Goal: Task Accomplishment & Management: Manage account settings

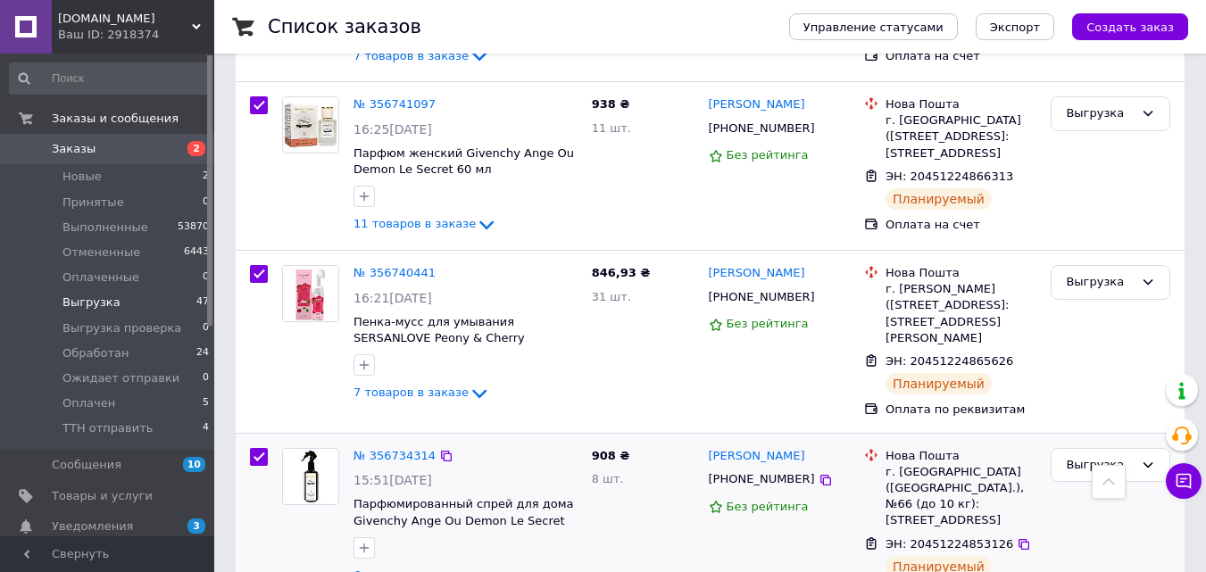
scroll to position [5059, 0]
click at [819, 473] on icon at bounding box center [826, 480] width 14 height 14
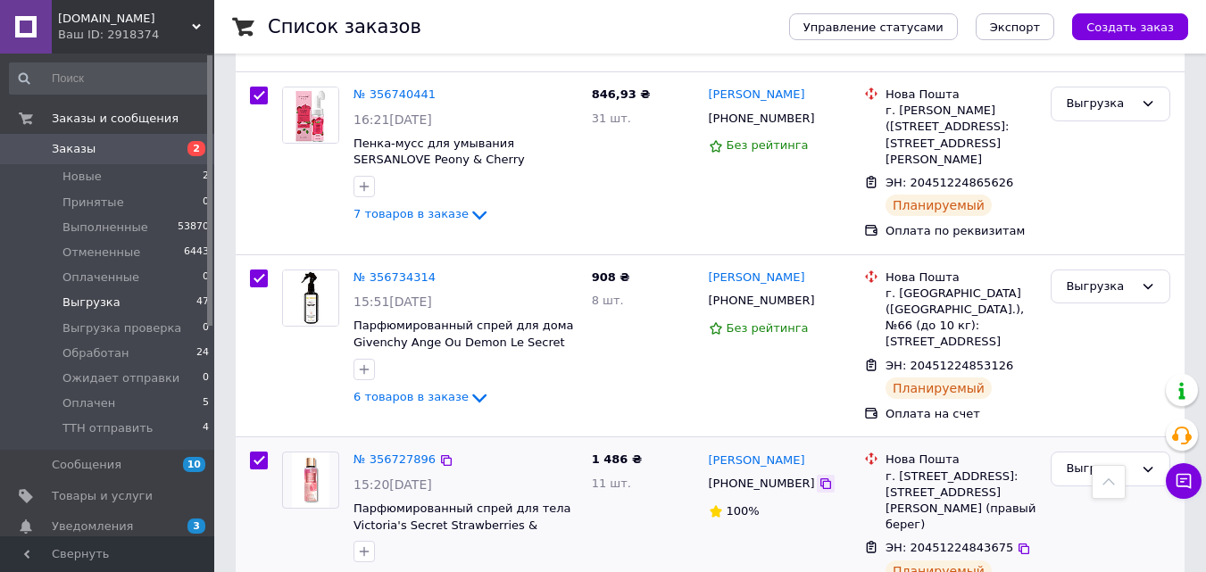
click at [820, 478] on icon at bounding box center [825, 483] width 11 height 11
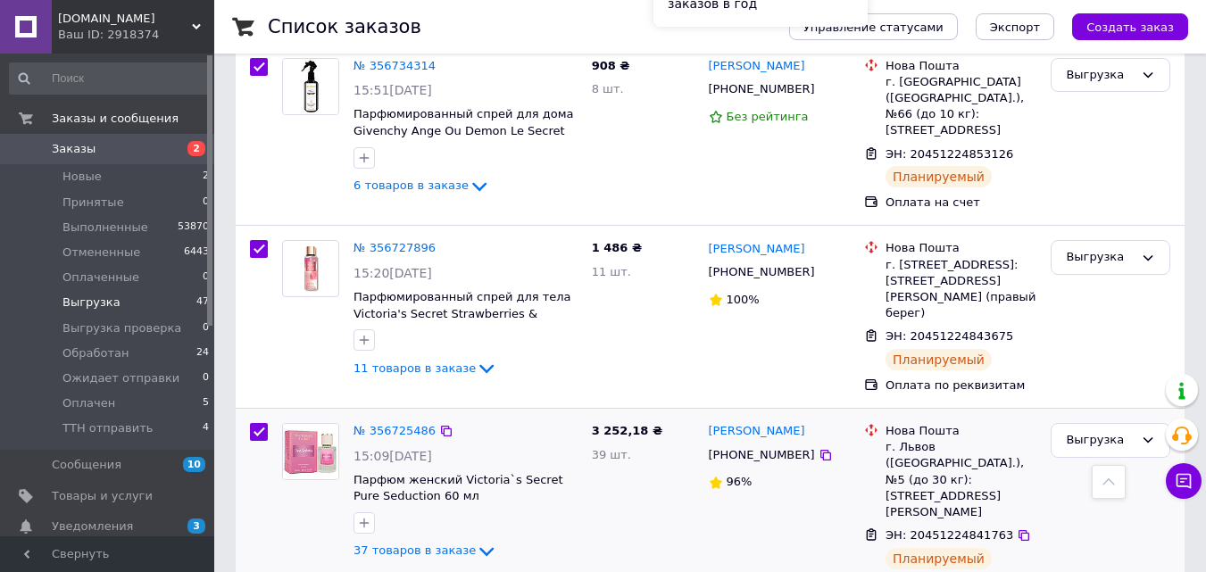
scroll to position [5534, 0]
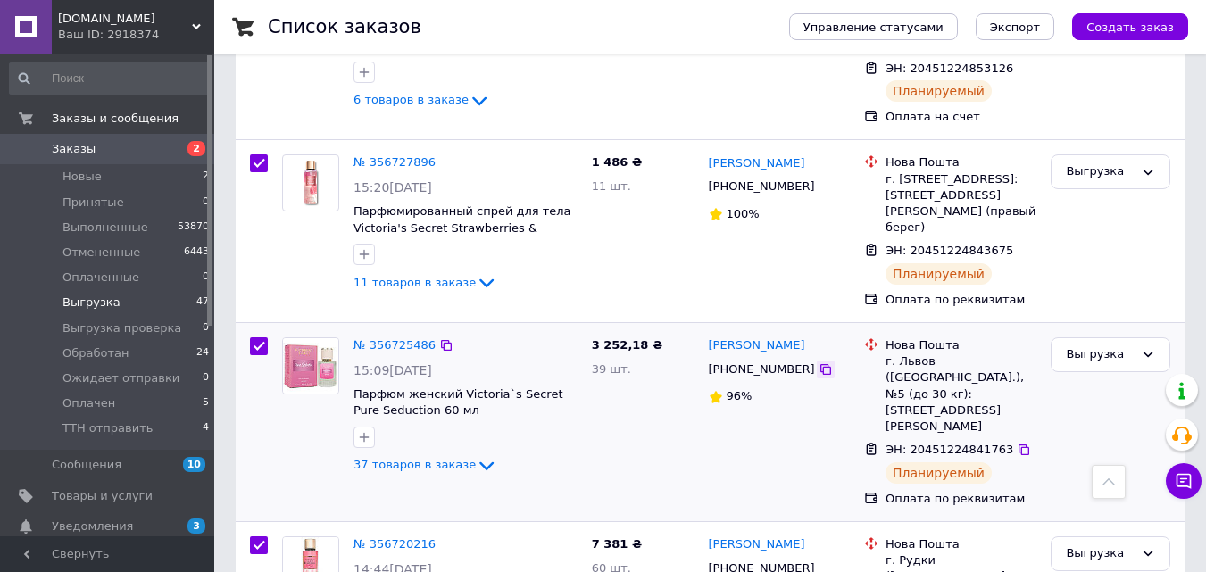
click at [820, 364] on icon at bounding box center [825, 369] width 11 height 11
click at [819, 561] on icon at bounding box center [826, 568] width 14 height 14
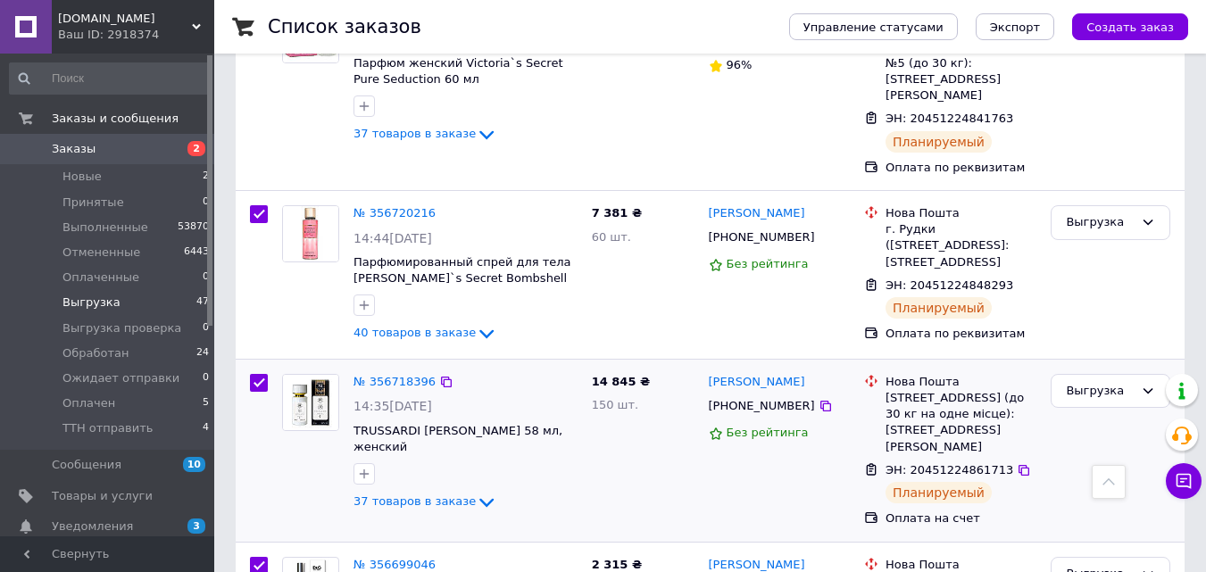
scroll to position [5891, 0]
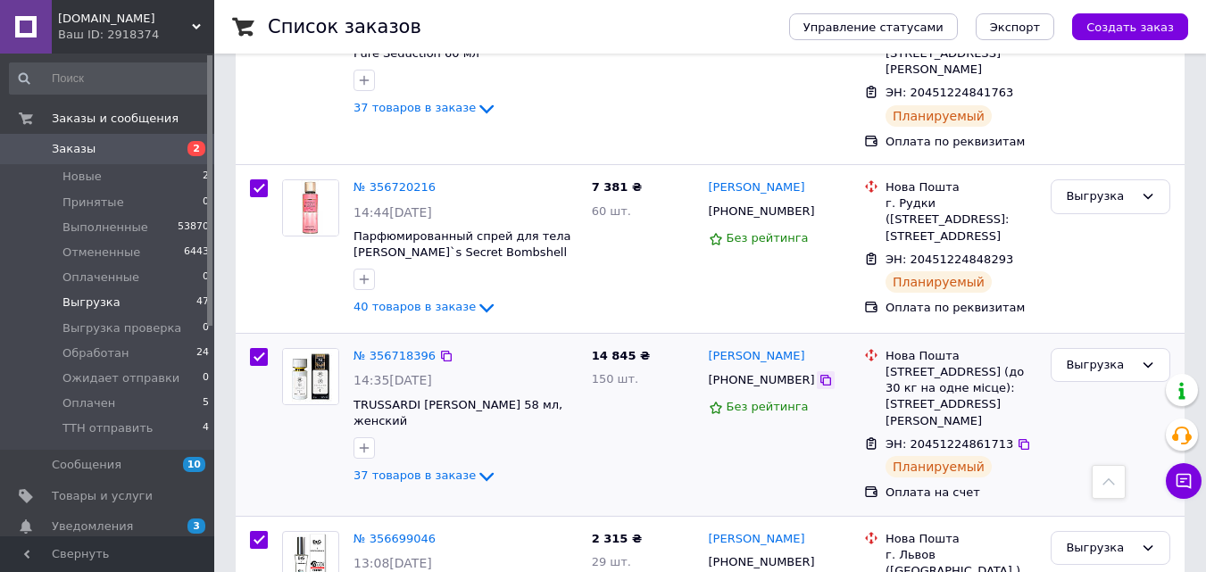
click at [819, 373] on icon at bounding box center [826, 380] width 14 height 14
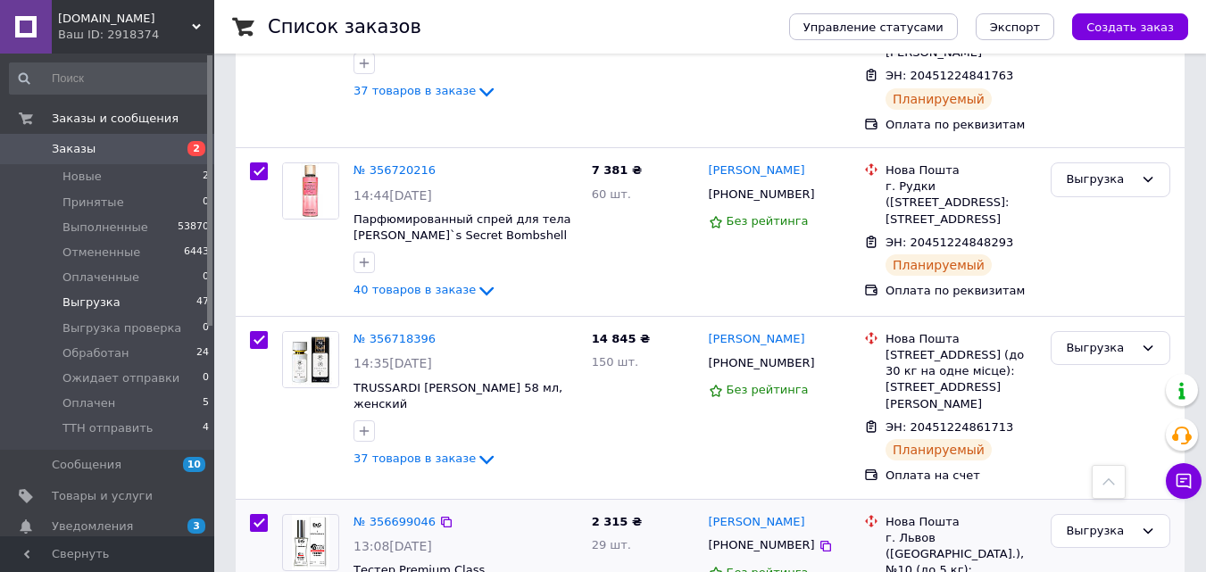
scroll to position [5951, 0]
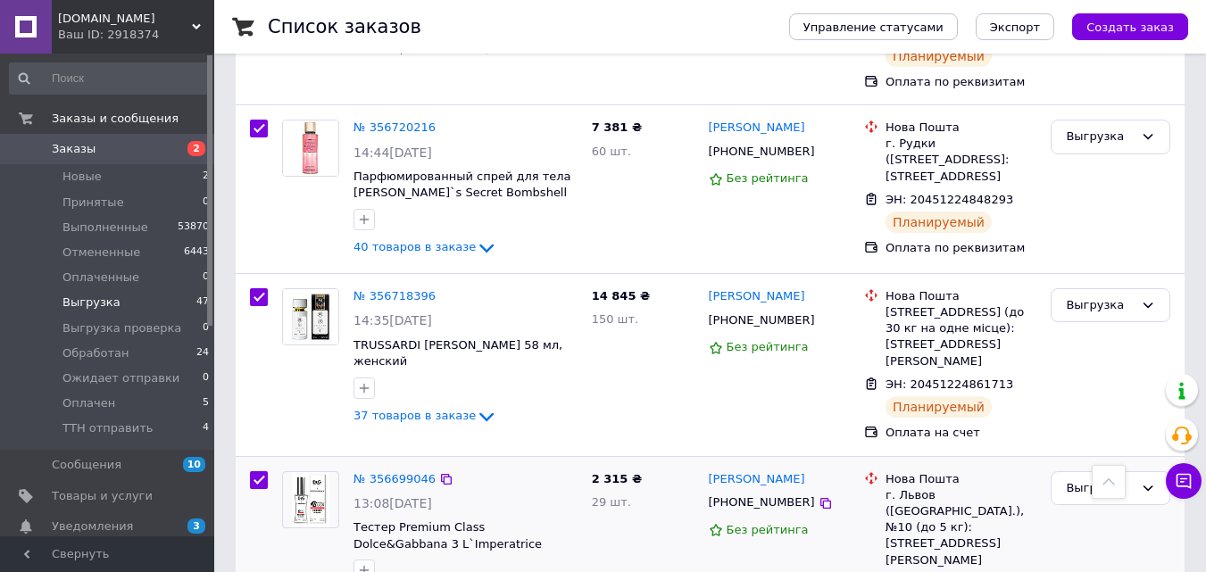
drag, startPoint x: 804, startPoint y: 262, endPoint x: 792, endPoint y: 282, distance: 24.0
click at [819, 496] on icon at bounding box center [826, 503] width 14 height 14
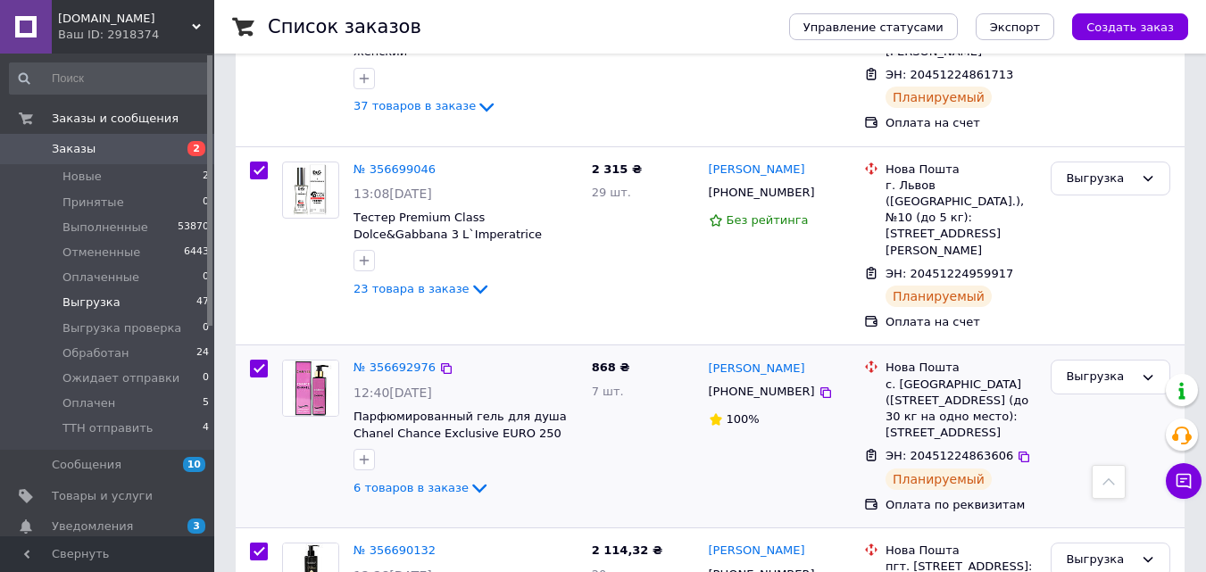
scroll to position [6189, 0]
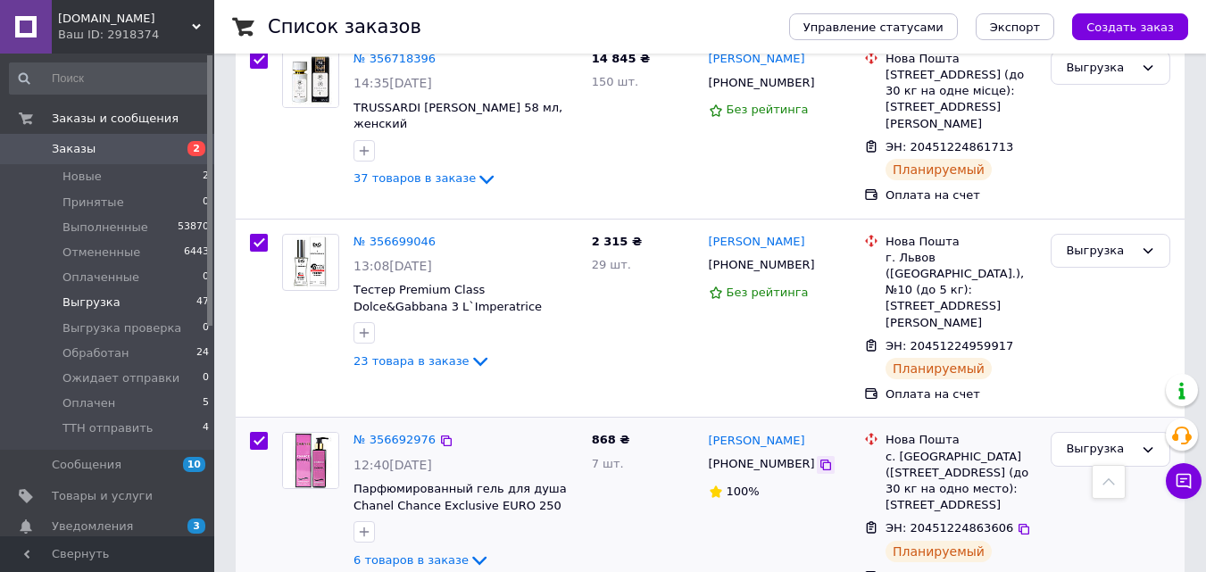
click at [820, 460] on icon at bounding box center [825, 465] width 11 height 11
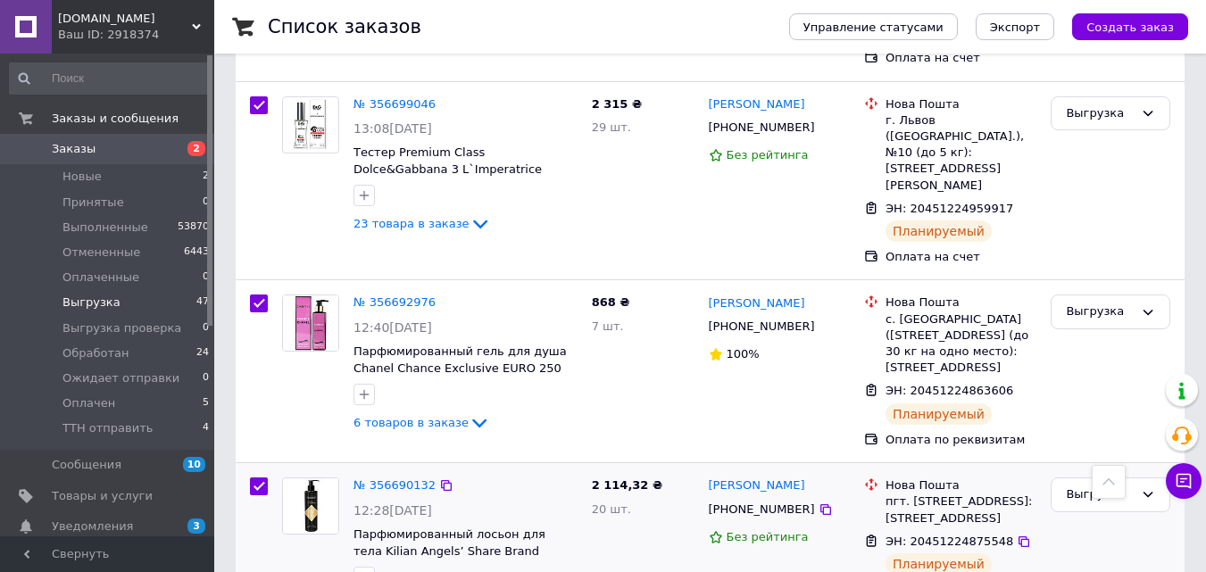
scroll to position [6367, 0]
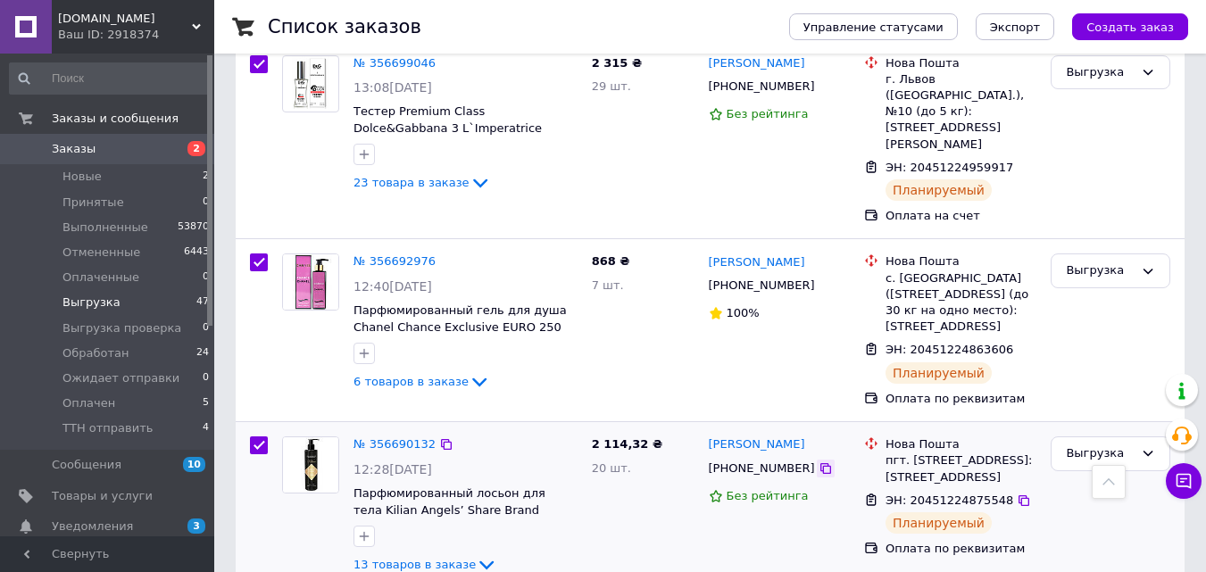
click at [820, 463] on icon at bounding box center [825, 468] width 11 height 11
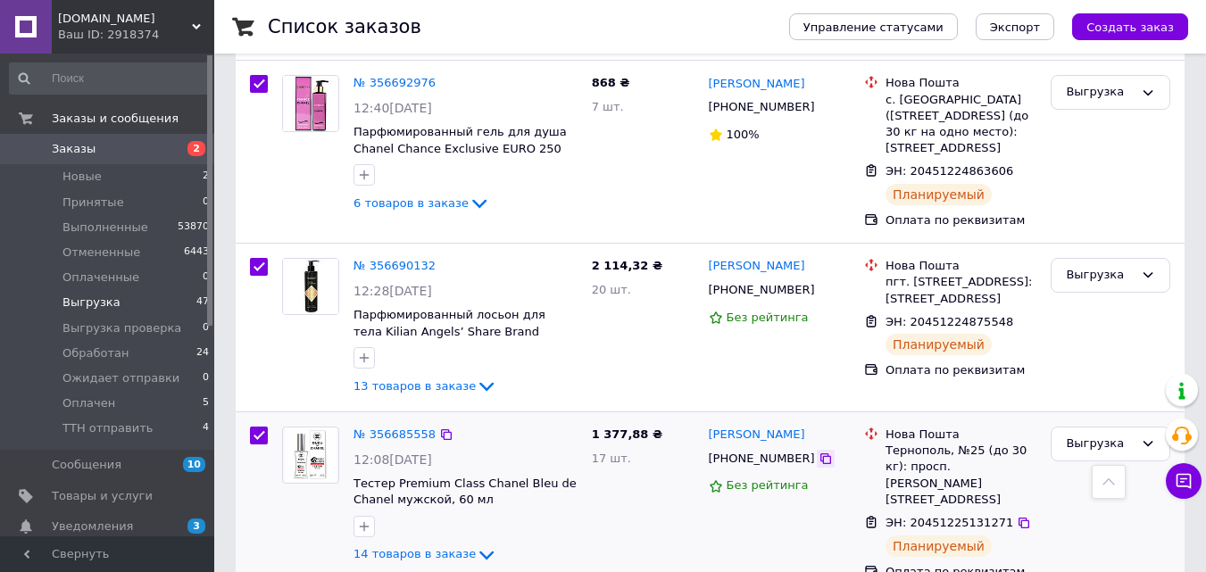
click at [819, 452] on icon at bounding box center [826, 459] width 14 height 14
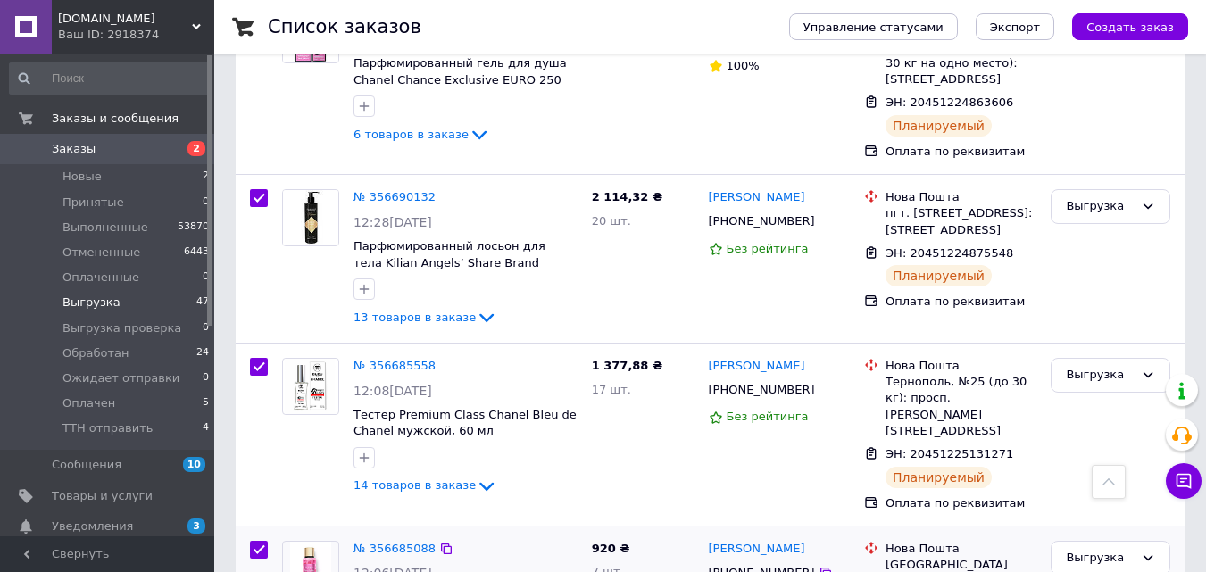
scroll to position [6724, 0]
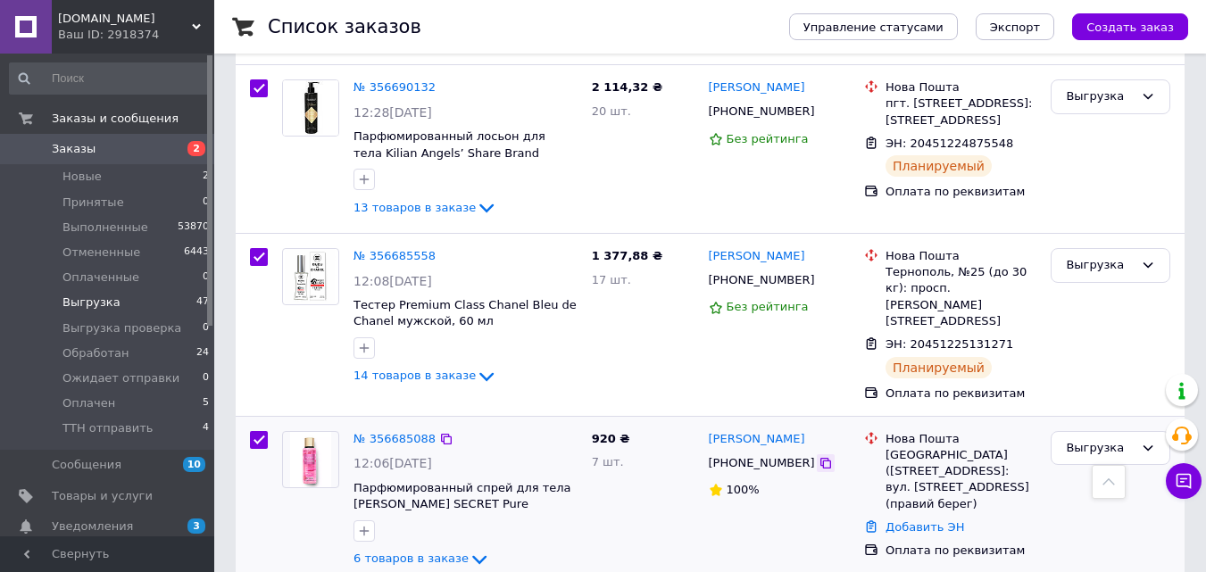
click at [819, 456] on icon at bounding box center [826, 463] width 14 height 14
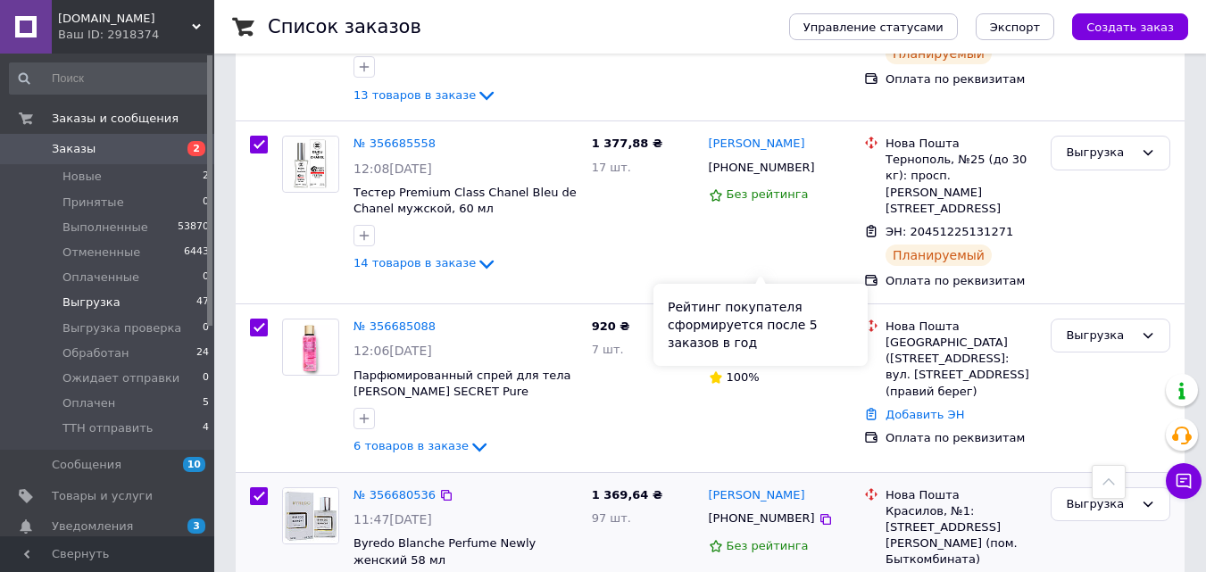
scroll to position [6844, 0]
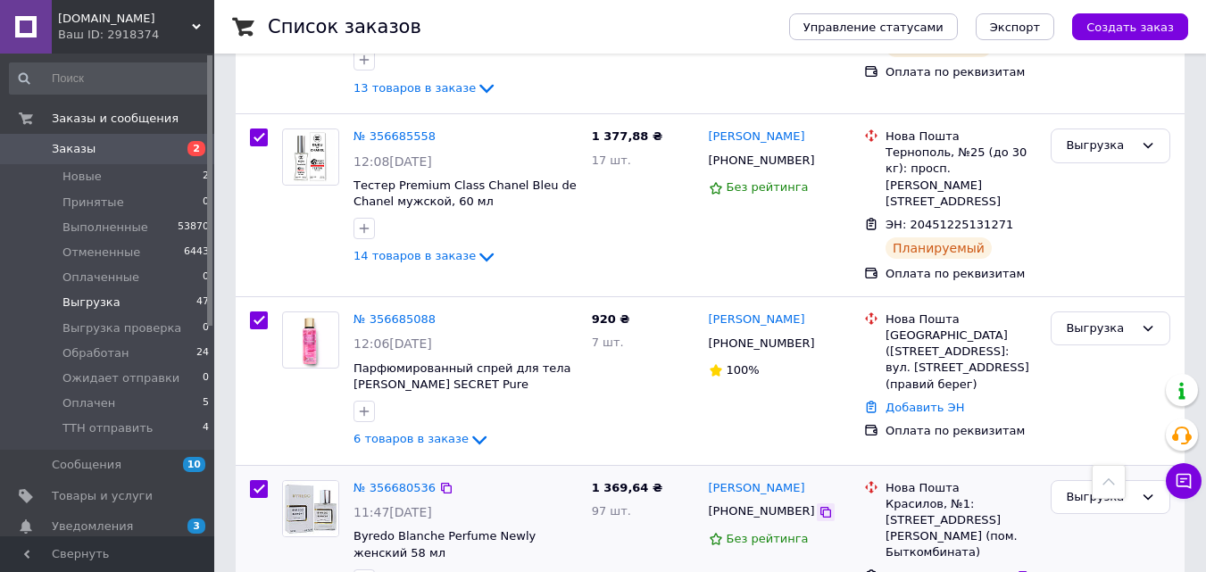
click at [820, 507] on icon at bounding box center [825, 512] width 11 height 11
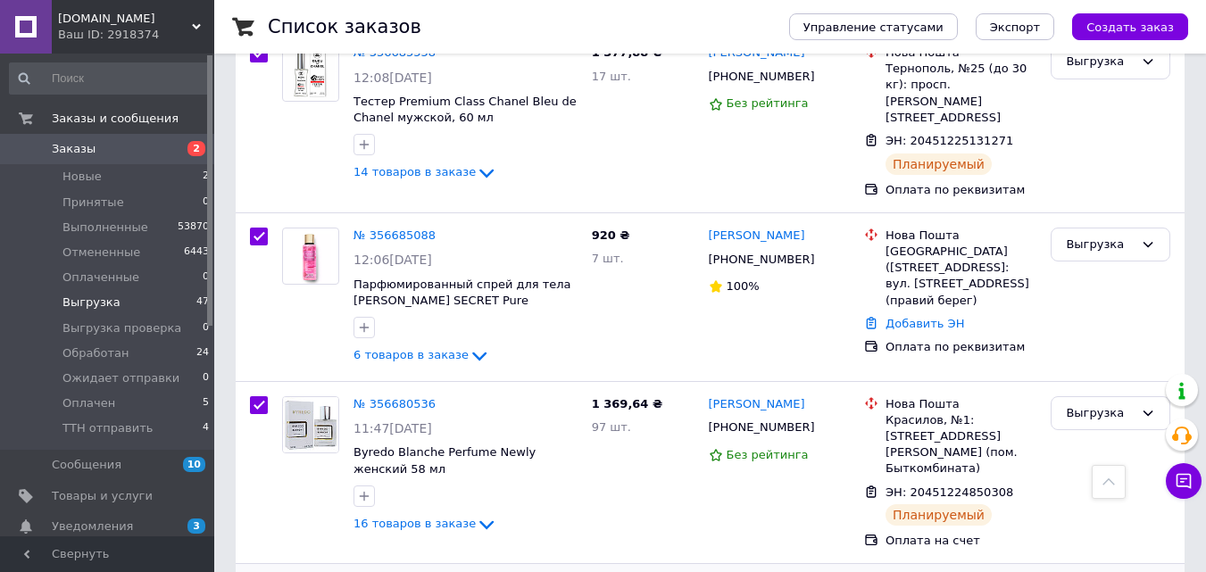
scroll to position [7081, 0]
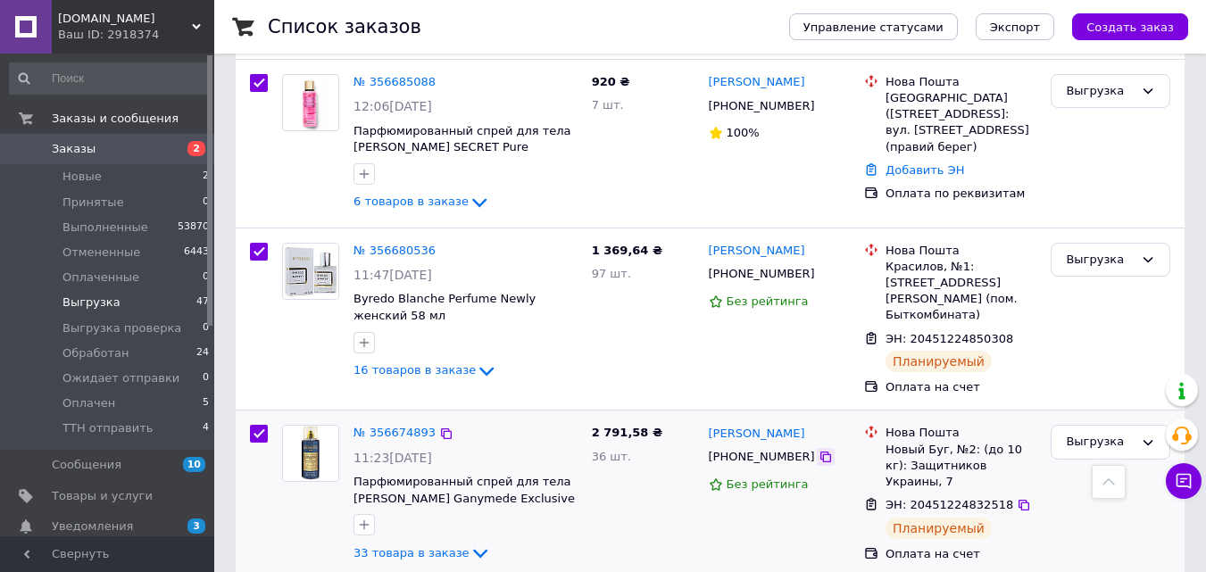
click at [819, 450] on icon at bounding box center [826, 457] width 14 height 14
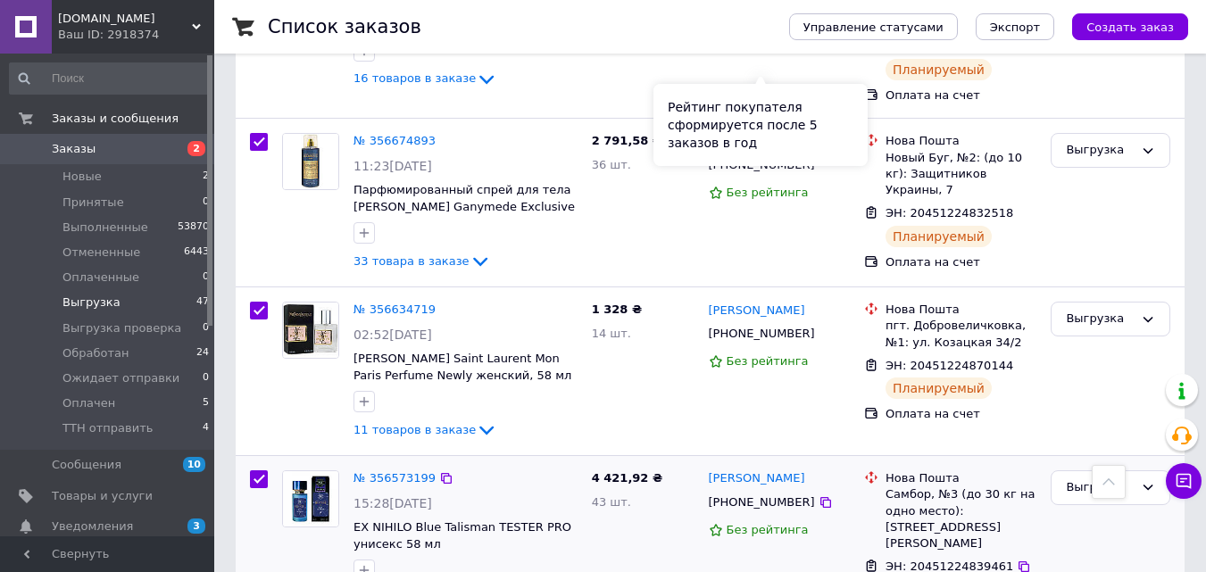
scroll to position [7379, 0]
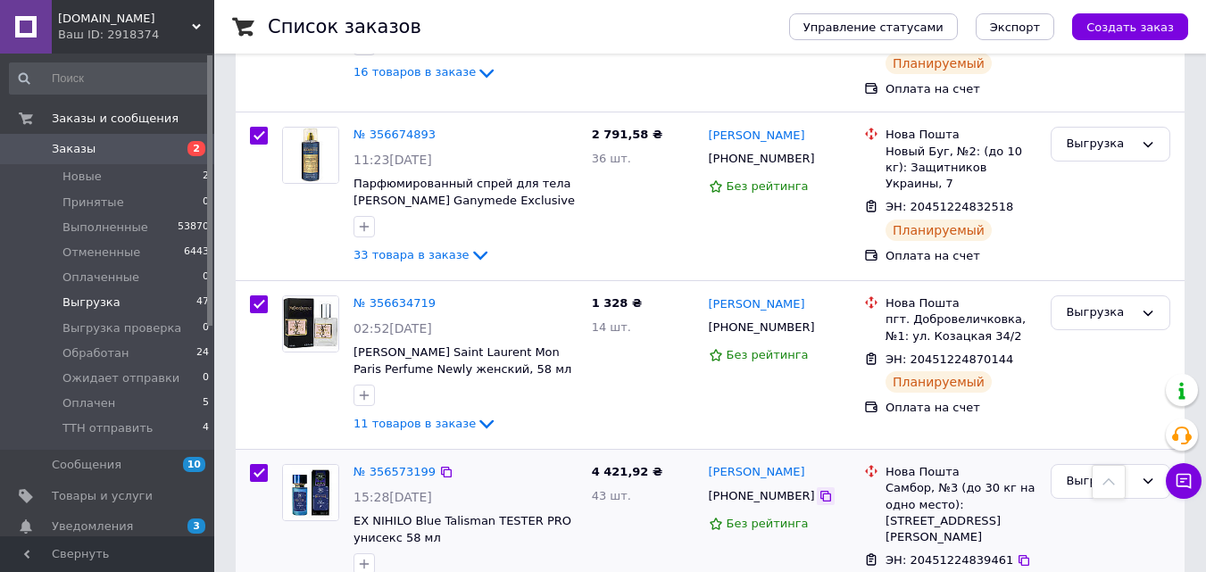
click at [820, 491] on icon at bounding box center [825, 496] width 11 height 11
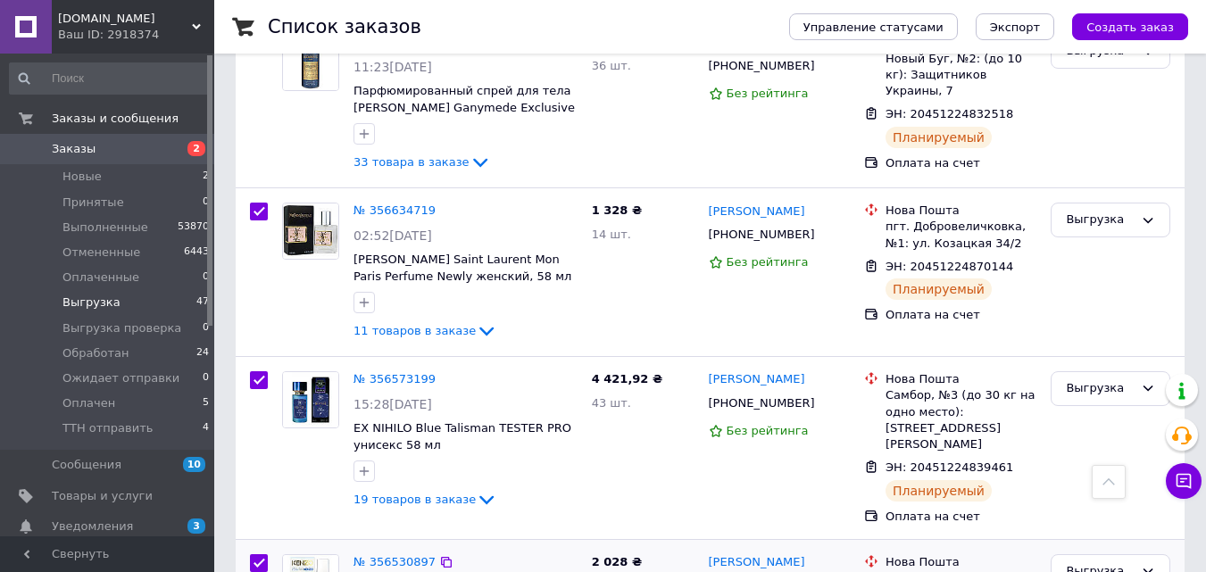
scroll to position [7498, 0]
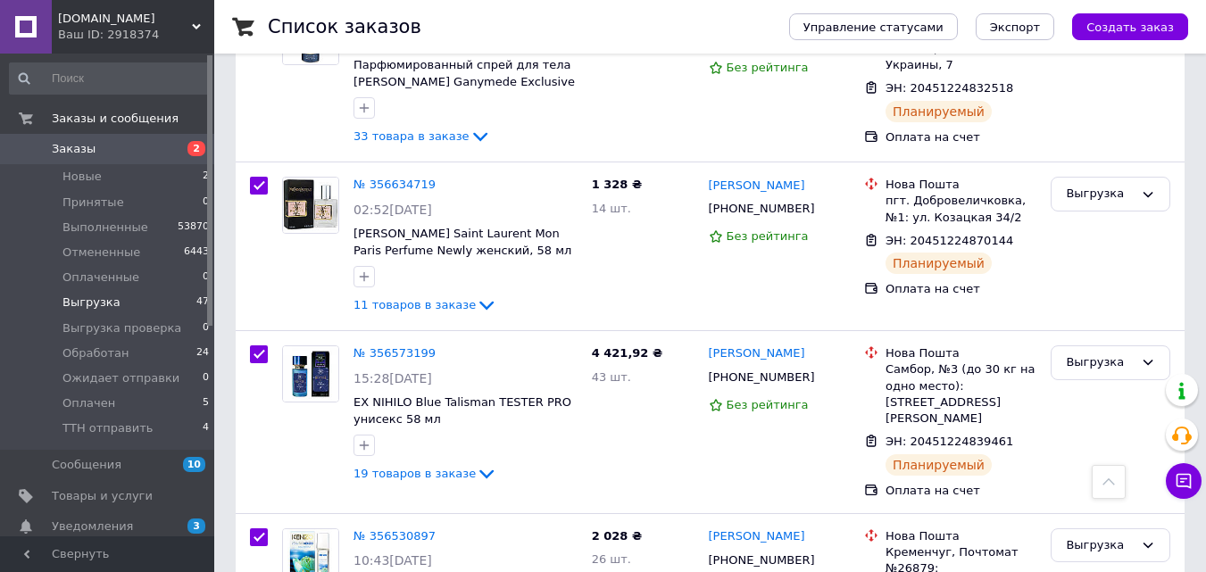
drag, startPoint x: 798, startPoint y: 250, endPoint x: 584, endPoint y: 486, distance: 318.5
click at [819, 553] on icon at bounding box center [826, 560] width 14 height 14
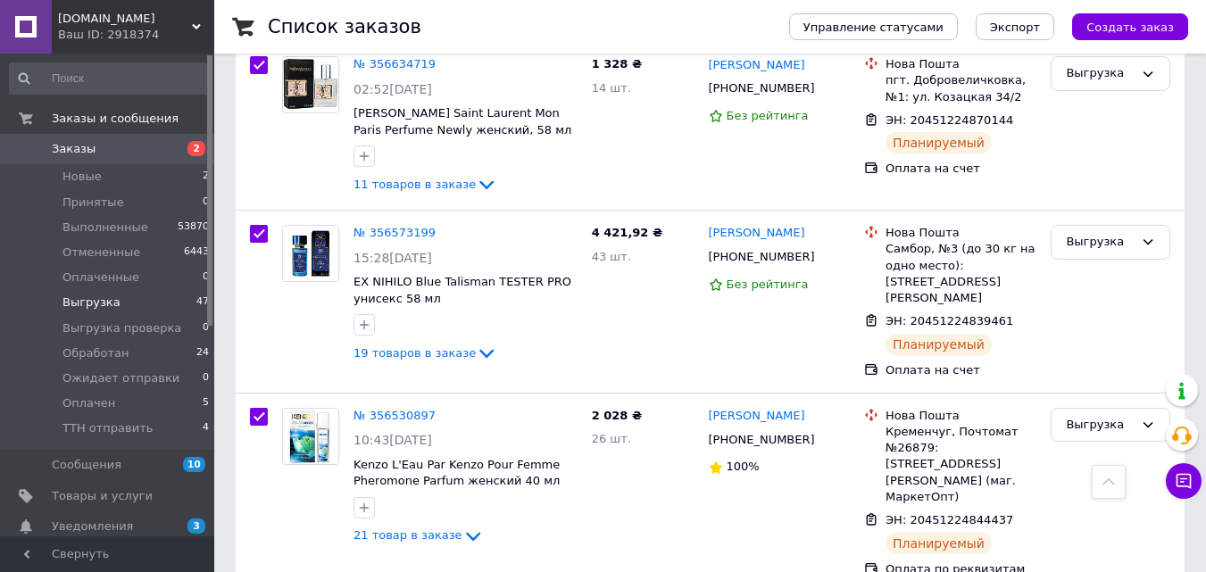
scroll to position [7737, 0]
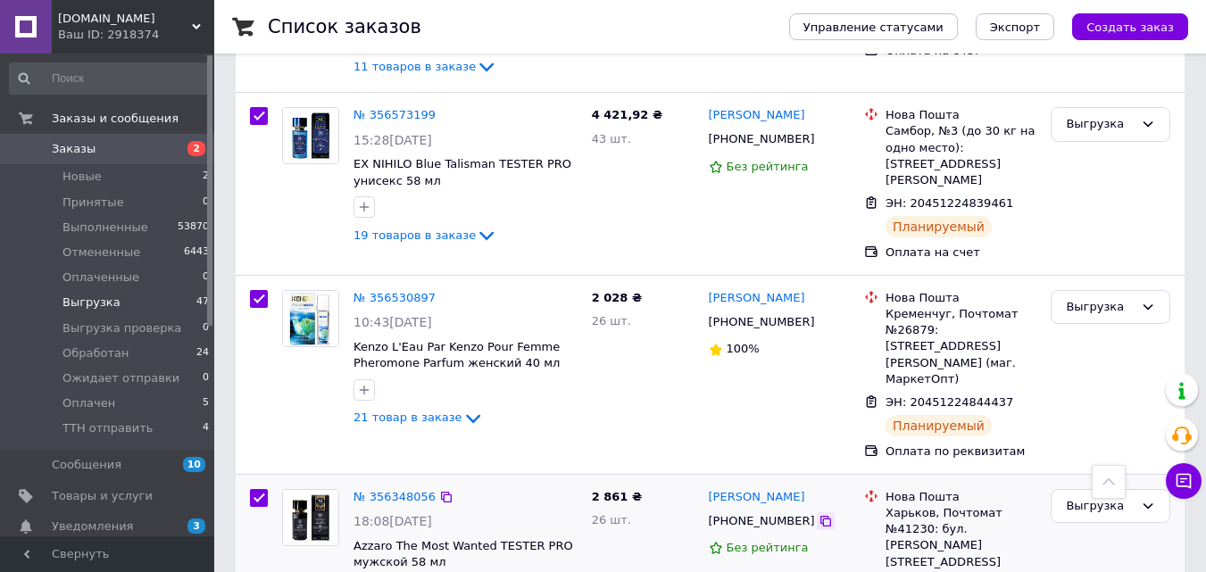
click at [819, 514] on icon at bounding box center [826, 521] width 14 height 14
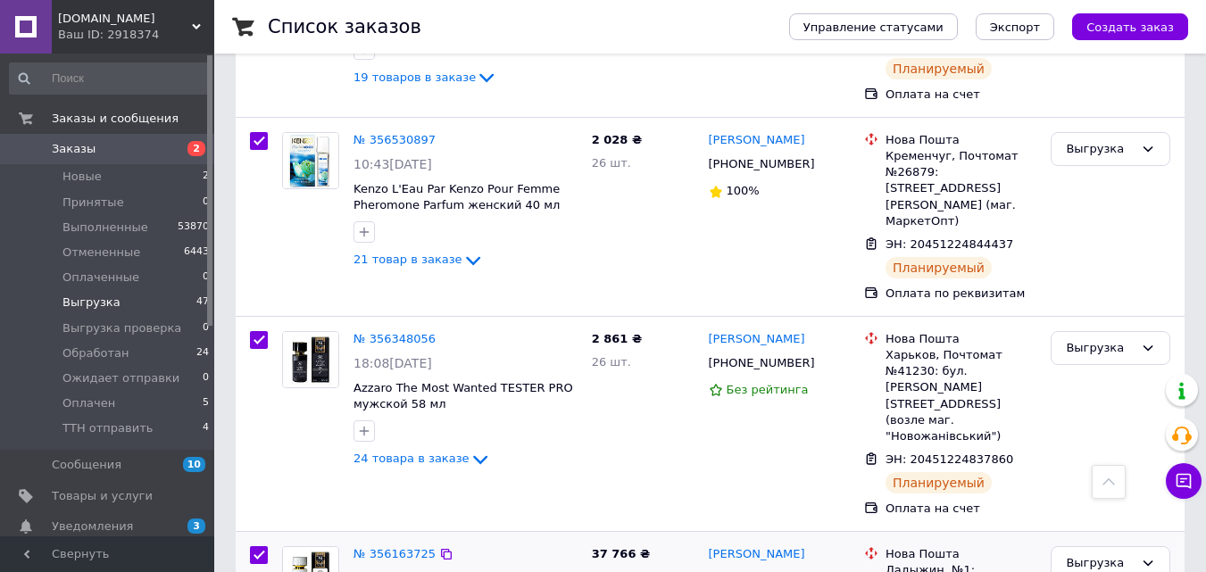
scroll to position [7920, 0]
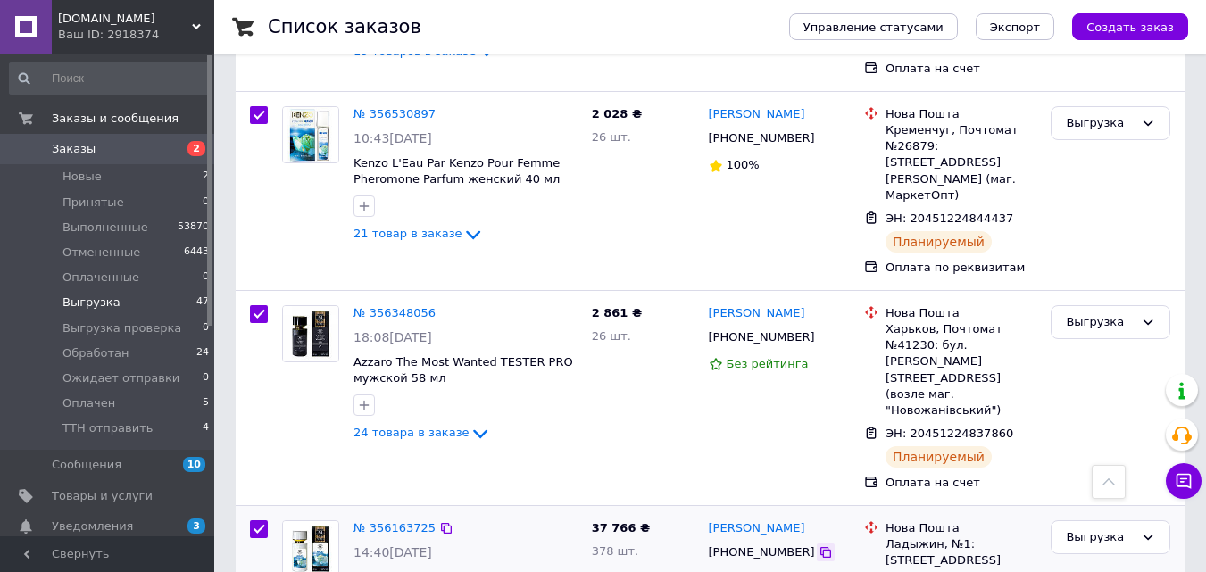
click at [820, 547] on icon at bounding box center [825, 552] width 11 height 11
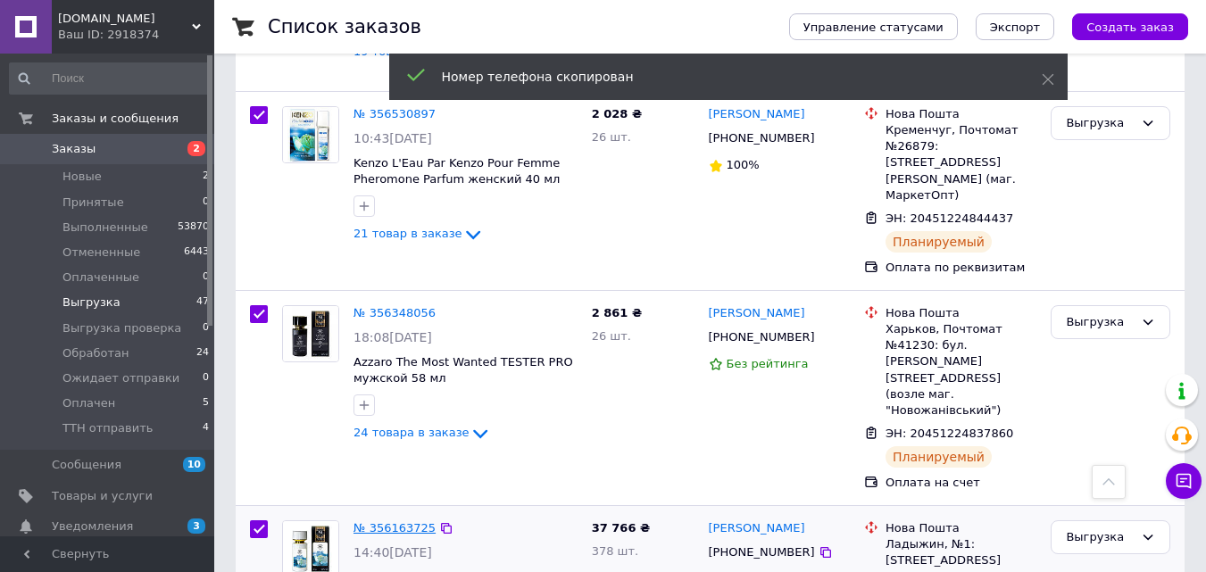
drag, startPoint x: 365, startPoint y: 159, endPoint x: 363, endPoint y: 168, distance: 9.1
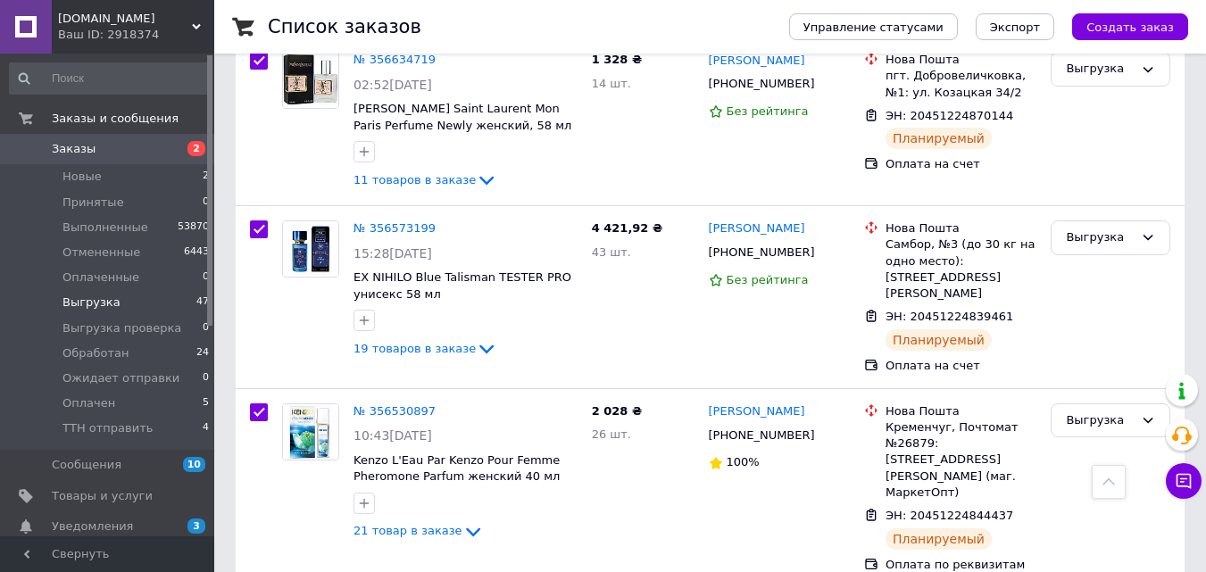
scroll to position [0, 0]
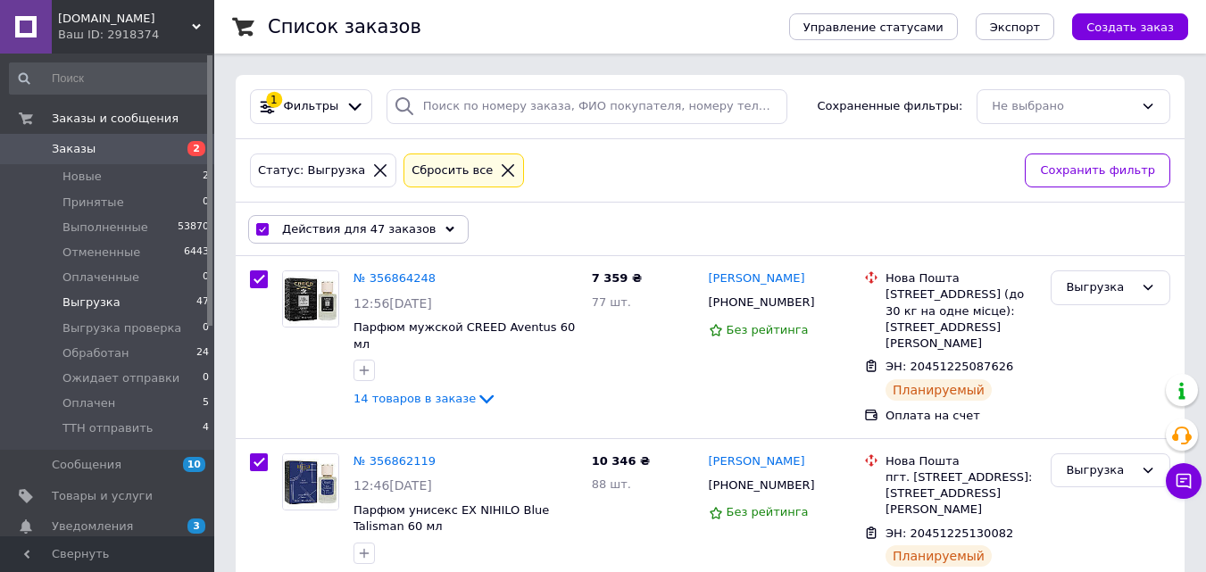
click at [402, 237] on div "Действия для 47 заказов" at bounding box center [358, 229] width 220 height 29
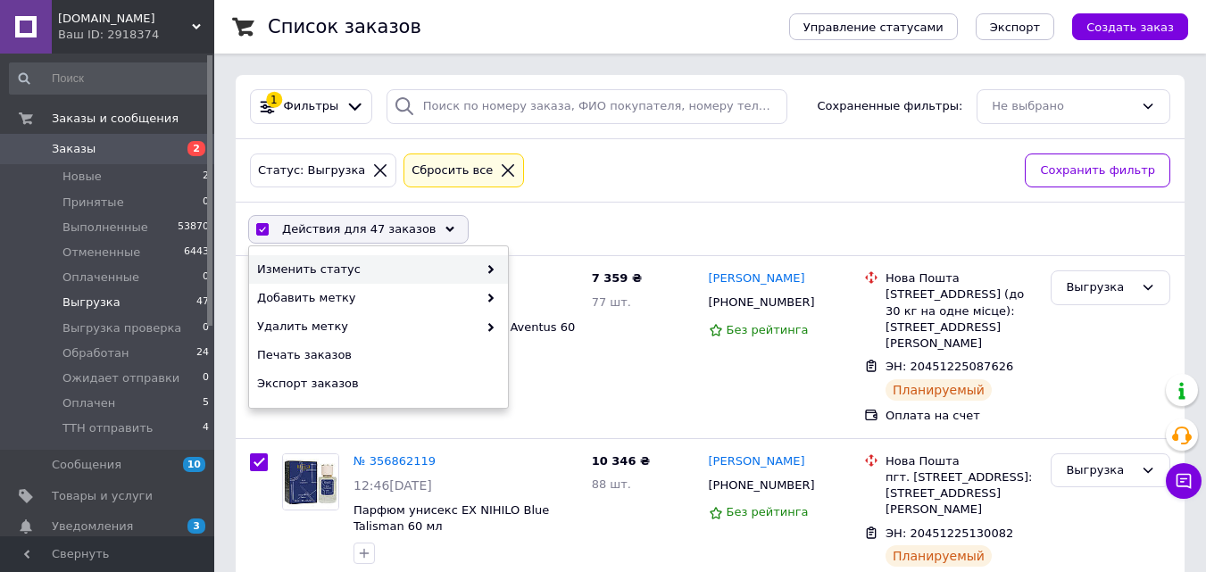
click at [493, 274] on icon at bounding box center [490, 269] width 9 height 9
click at [488, 260] on div "Изменить статус" at bounding box center [378, 269] width 259 height 29
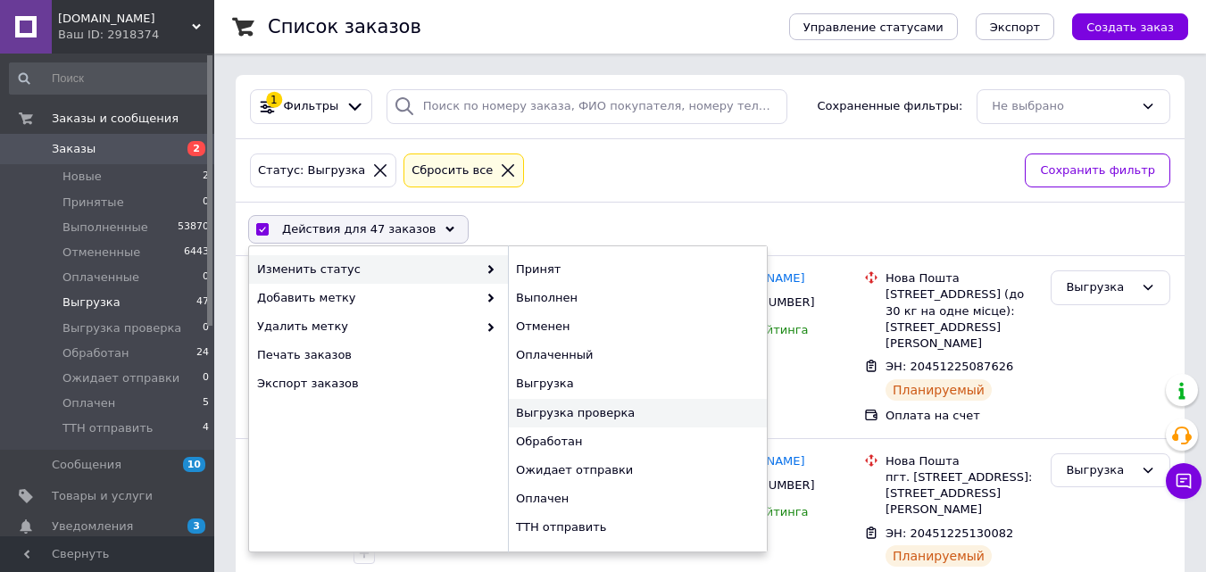
click at [599, 421] on div "Выгрузка проверка" at bounding box center [637, 413] width 259 height 29
checkbox input "false"
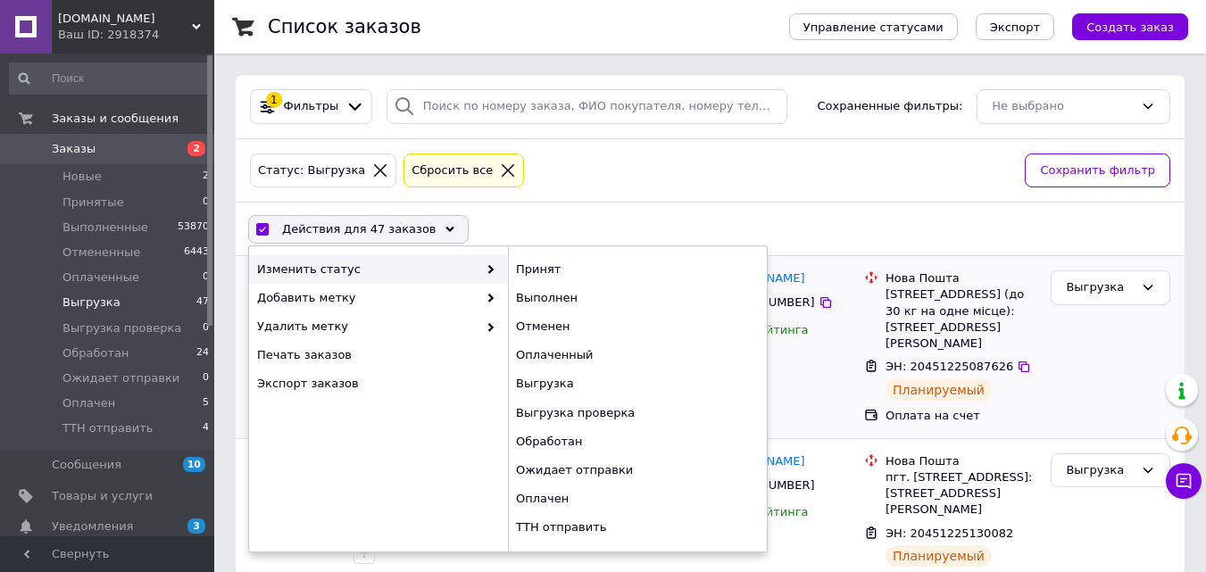
checkbox input "false"
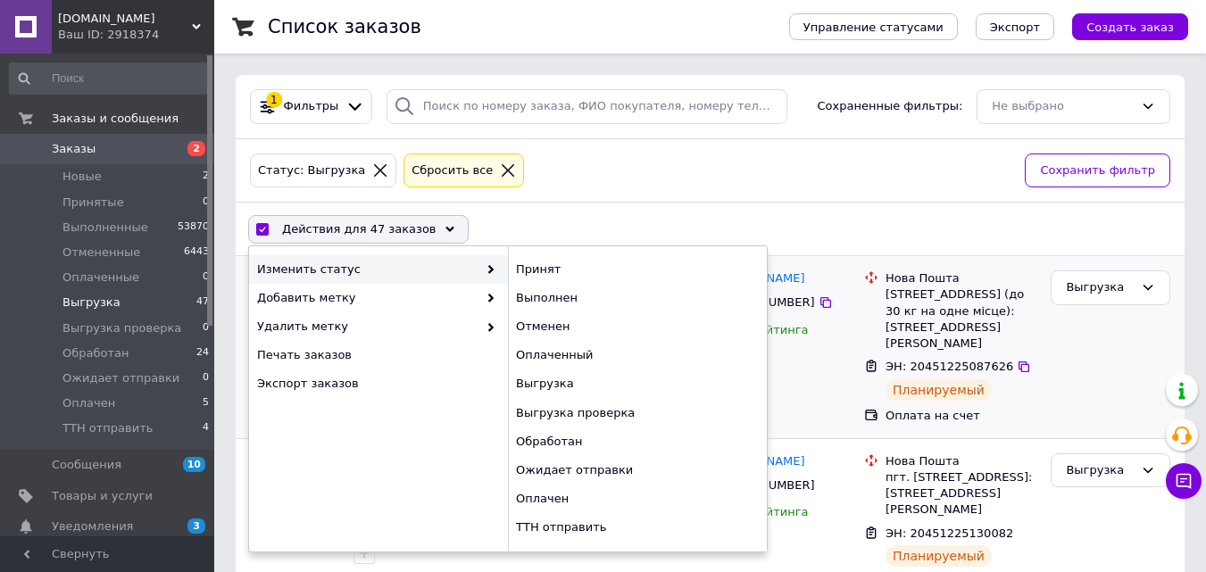
checkbox input "false"
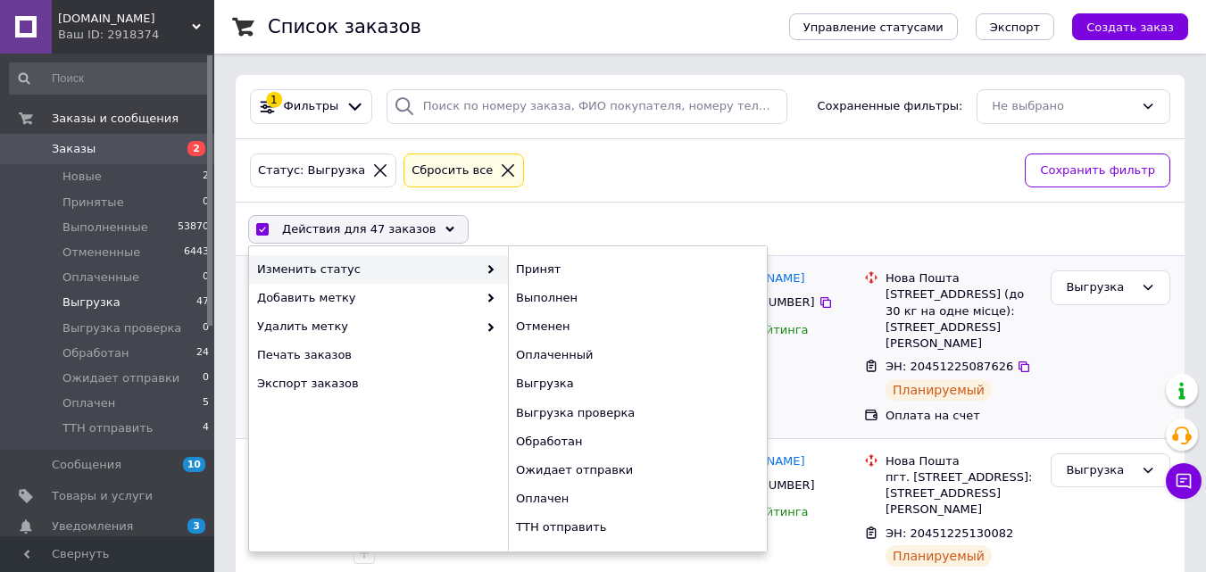
checkbox input "false"
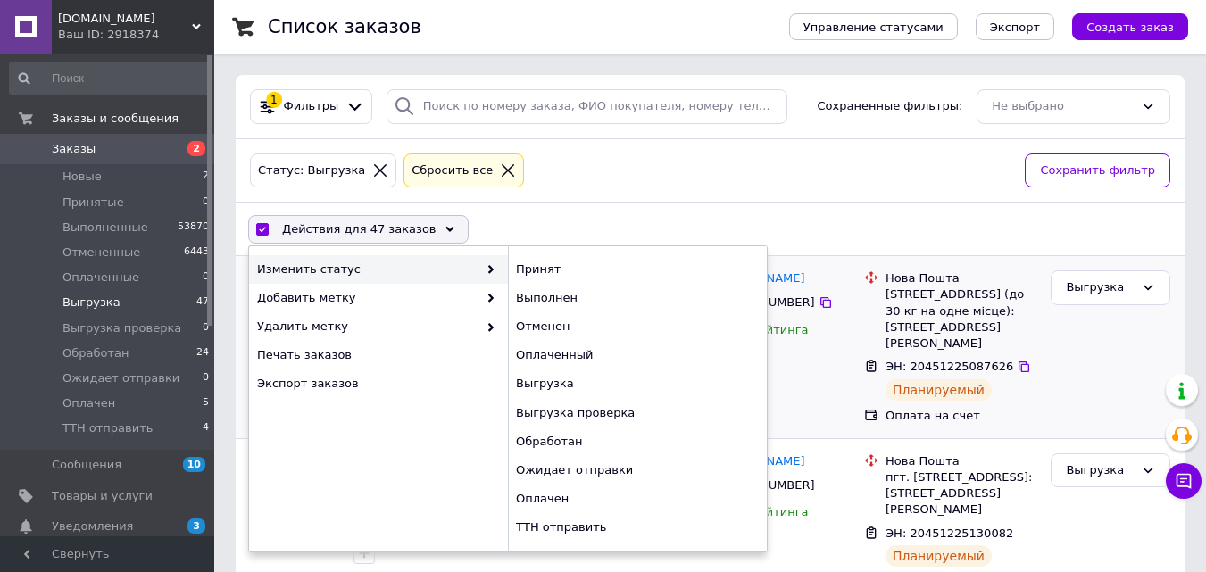
checkbox input "false"
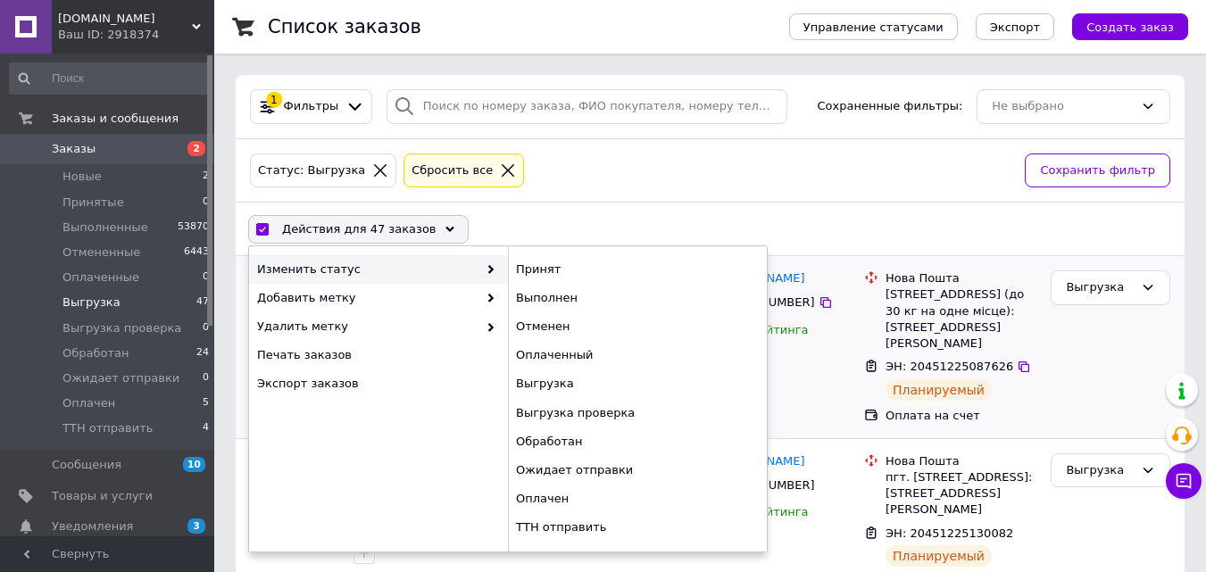
checkbox input "false"
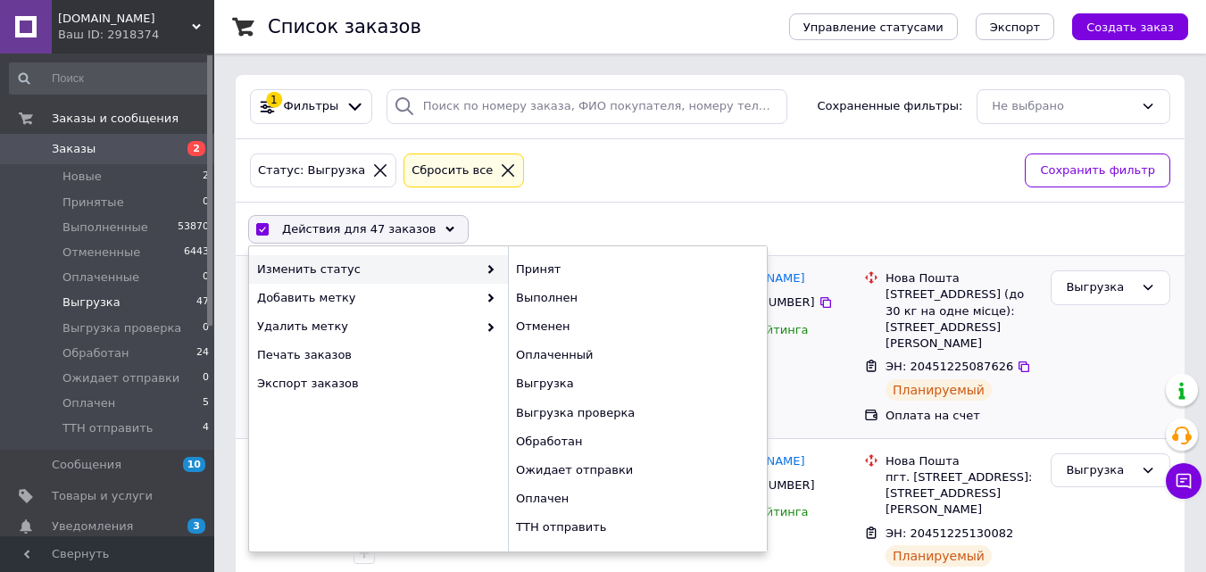
checkbox input "false"
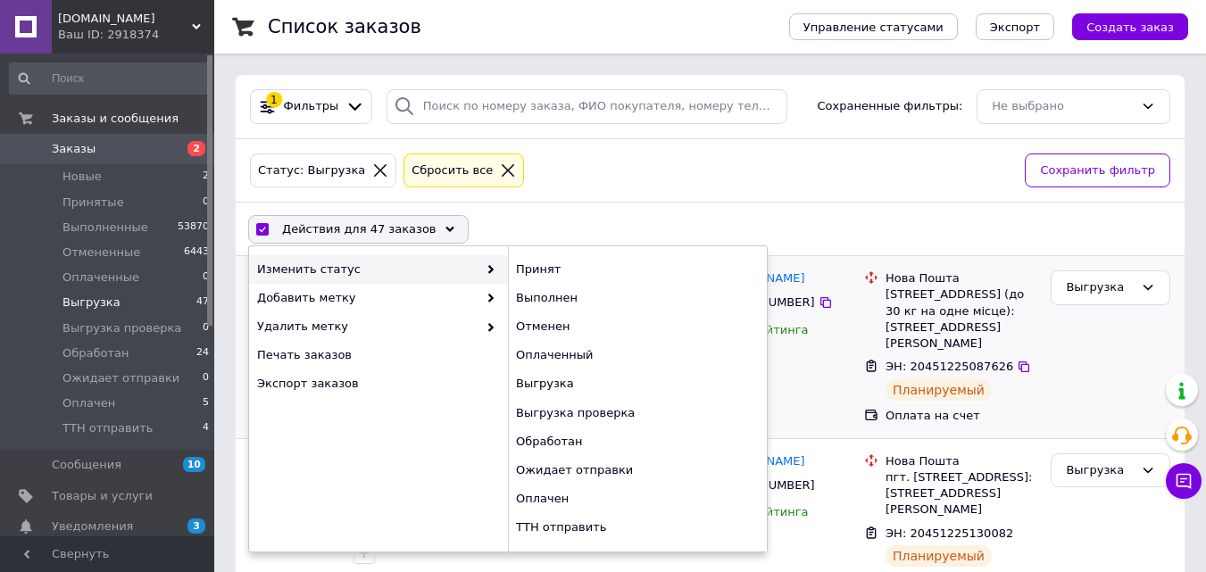
checkbox input "false"
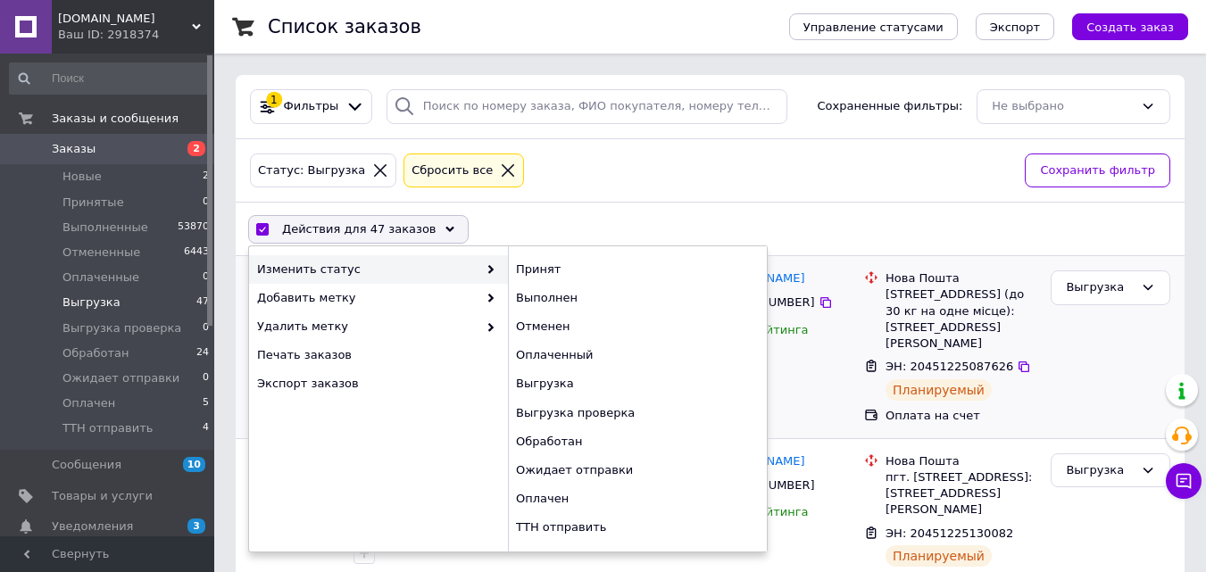
checkbox input "false"
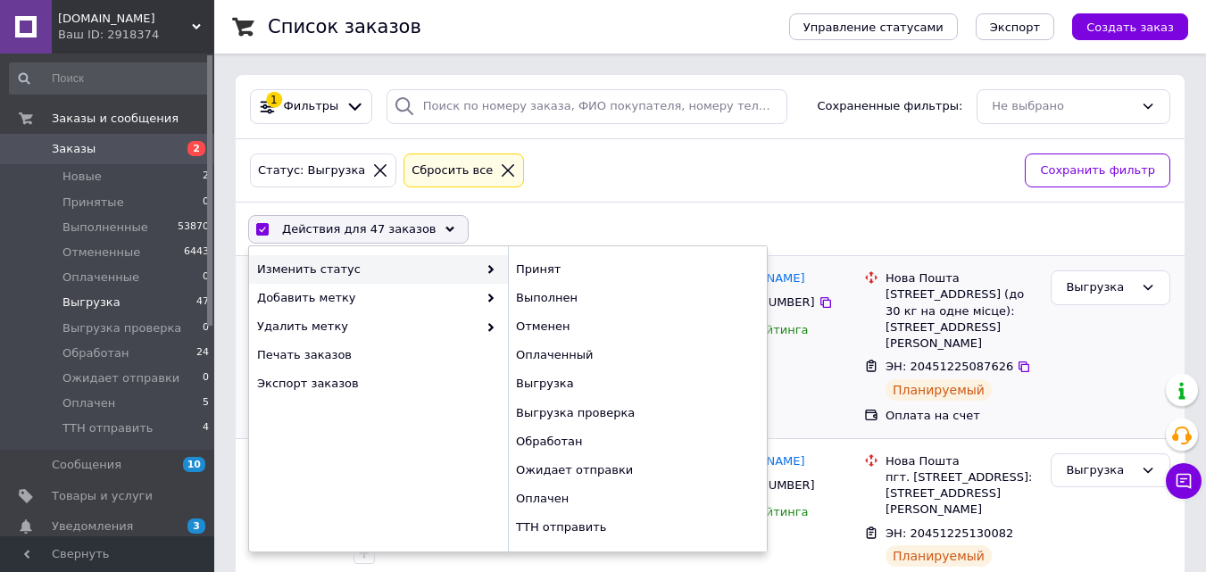
checkbox input "false"
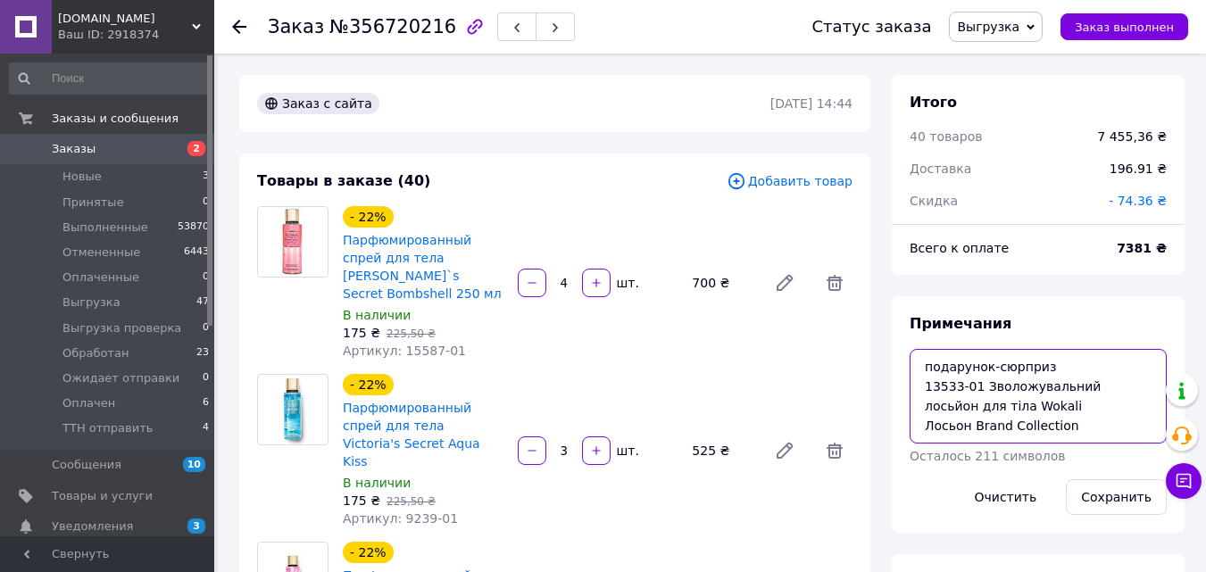
click at [952, 395] on textarea "подарунок-сюрприз 13533-01 Зволожувальний лосьйон для тіла Wokali Лосьон Brand …" at bounding box center [1038, 396] width 257 height 95
click at [961, 405] on textarea "подарунок-сюрприз 13533-01 Зволожувальний лосьйон для тіла Wokali Лосьон Brand …" at bounding box center [1038, 396] width 257 height 95
drag, startPoint x: 954, startPoint y: 386, endPoint x: 924, endPoint y: 388, distance: 30.5
click at [924, 388] on textarea "подарунок-сюрприз 13533-01 Зволожувальний лосьйон для тіла Wokali Лосьон Brand …" at bounding box center [1038, 396] width 257 height 95
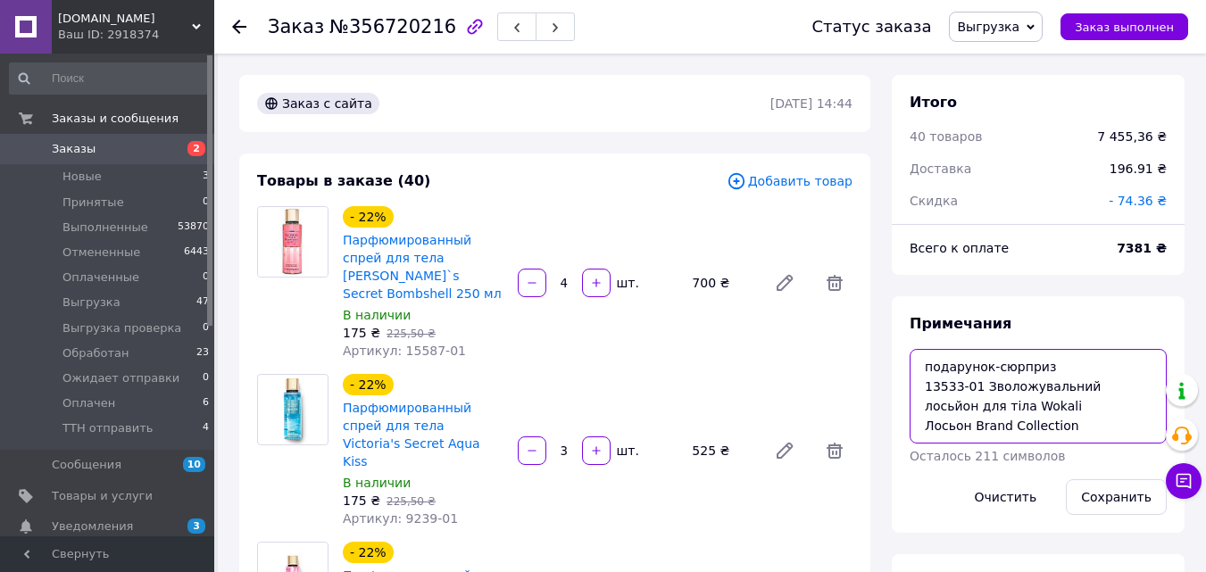
drag, startPoint x: 959, startPoint y: 390, endPoint x: 928, endPoint y: 387, distance: 30.5
click at [928, 387] on textarea "подарунок-сюрприз 13533-01 Зволожувальний лосьйон для тіла Wokali Лосьон Brand …" at bounding box center [1038, 396] width 257 height 95
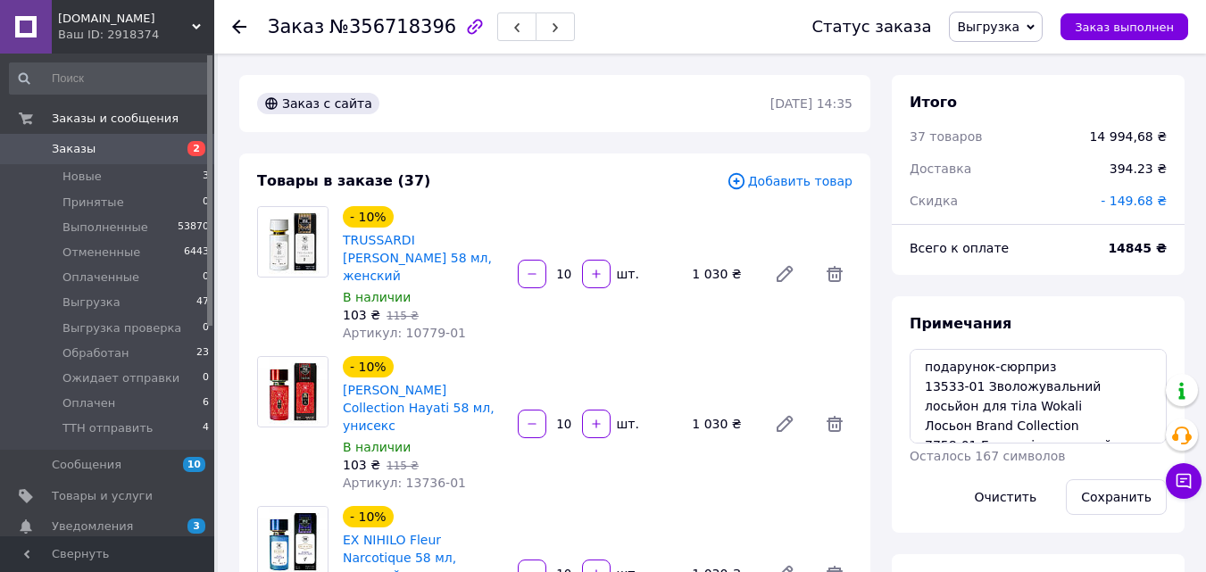
scroll to position [279, 0]
drag, startPoint x: 959, startPoint y: 391, endPoint x: 921, endPoint y: 388, distance: 37.6
click at [921, 388] on textarea "подарунок-сюрприз 13533-01 Зволожувальний лосьйон для тіла Wokali Лосьон Brand …" at bounding box center [1038, 396] width 257 height 95
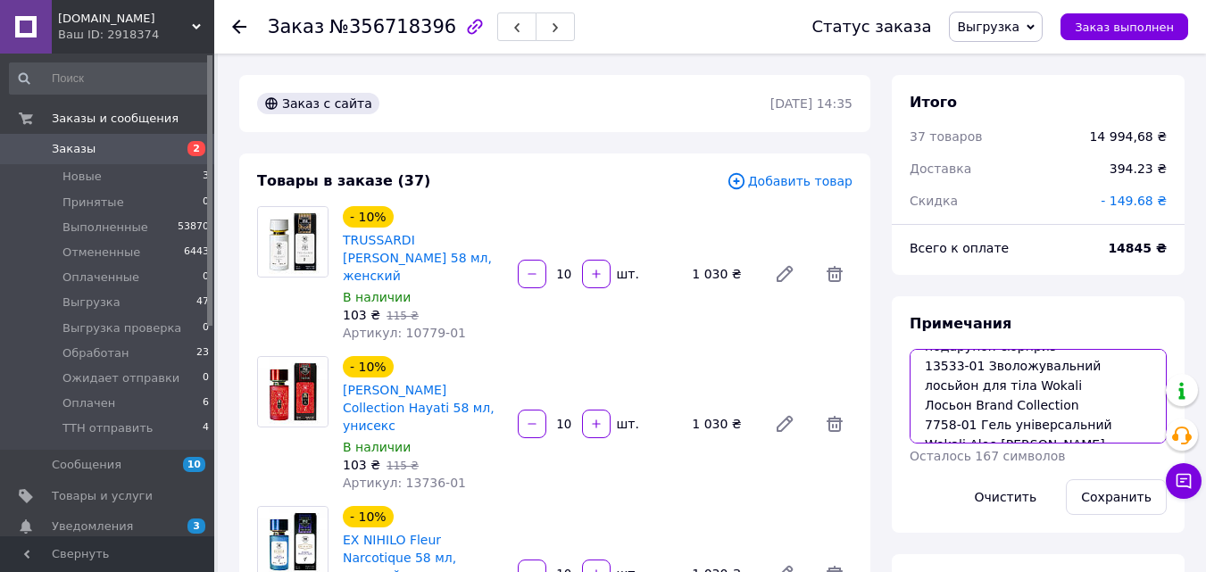
scroll to position [39, 0]
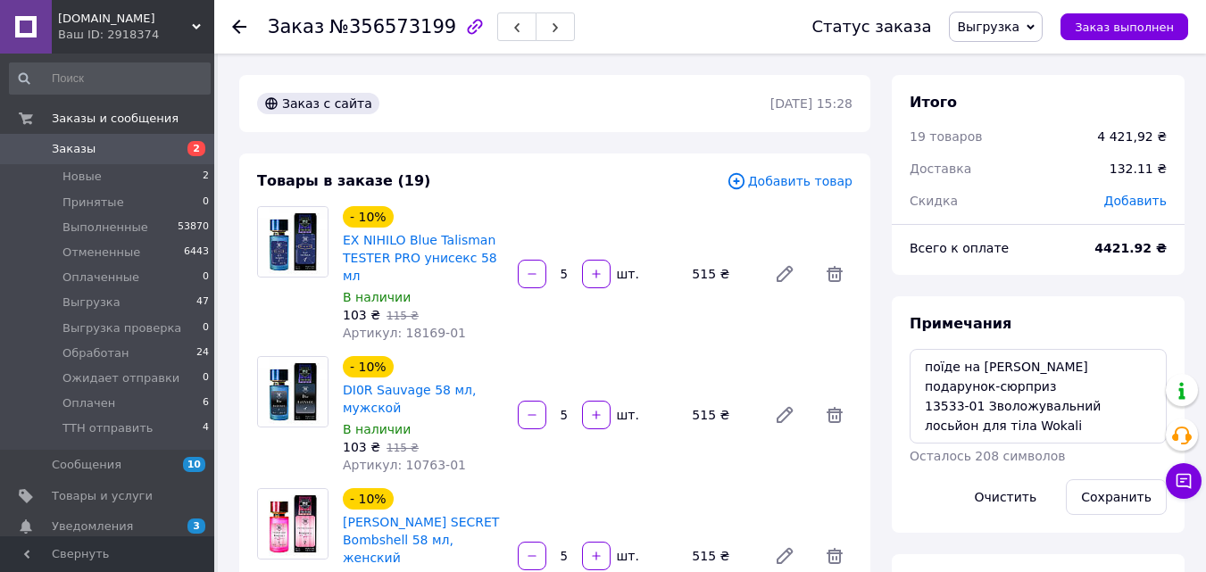
scroll to position [161, 0]
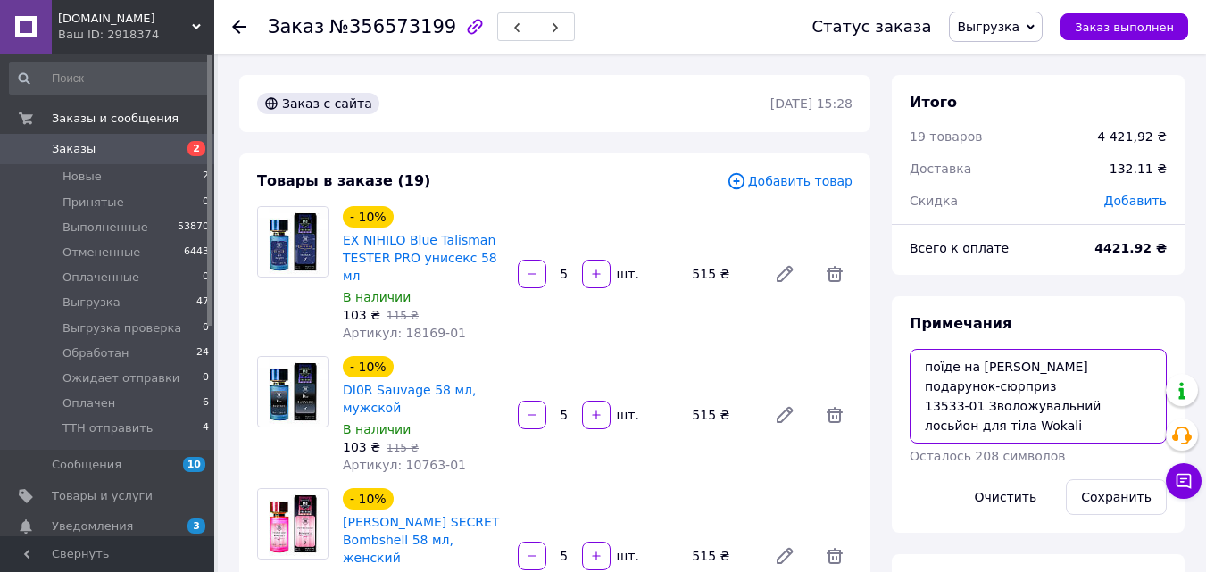
drag, startPoint x: 924, startPoint y: 391, endPoint x: 945, endPoint y: 403, distance: 24.4
click at [945, 403] on textarea "поїде на [PERSON_NAME] подарунок-сюрприз 13533-01 Зволожувальний лосьйон для ті…" at bounding box center [1038, 396] width 257 height 95
drag, startPoint x: 960, startPoint y: 402, endPoint x: 926, endPoint y: 402, distance: 33.9
click at [926, 402] on textarea "поїде на Антонюк Анастасія подарунок-сюрприз 13533-01 Зволожувальний лосьйон дл…" at bounding box center [1038, 396] width 257 height 95
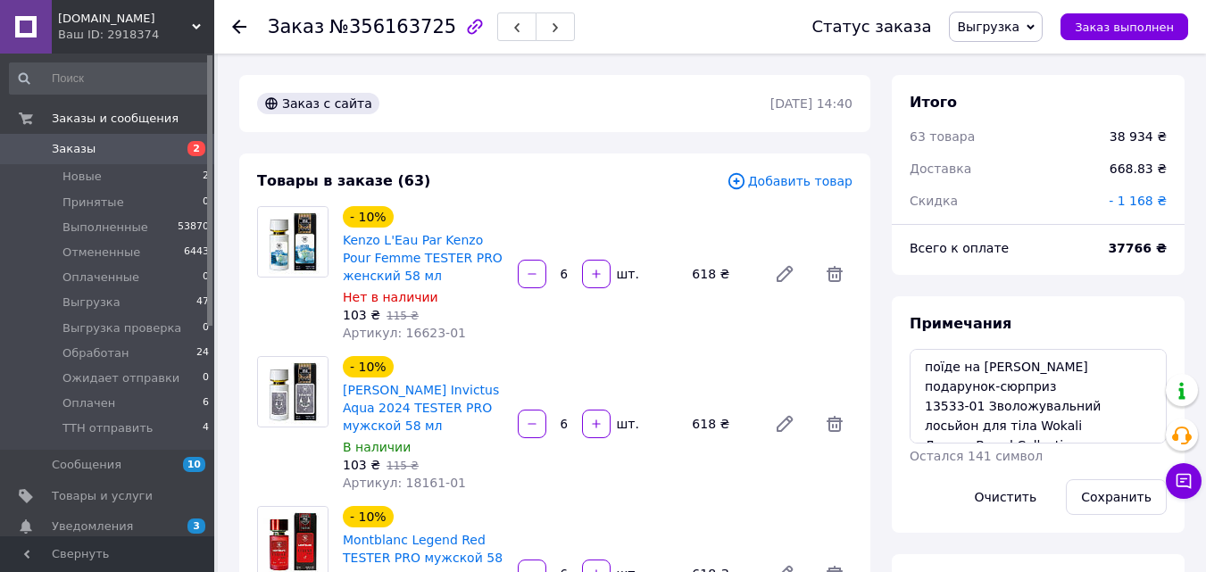
scroll to position [236, 0]
drag, startPoint x: 958, startPoint y: 403, endPoint x: 923, endPoint y: 403, distance: 34.8
click at [923, 403] on textarea "поїде на [PERSON_NAME] подарунок-сюрприз 13533-01 Зволожувальний лосьйон для ті…" at bounding box center [1038, 396] width 257 height 95
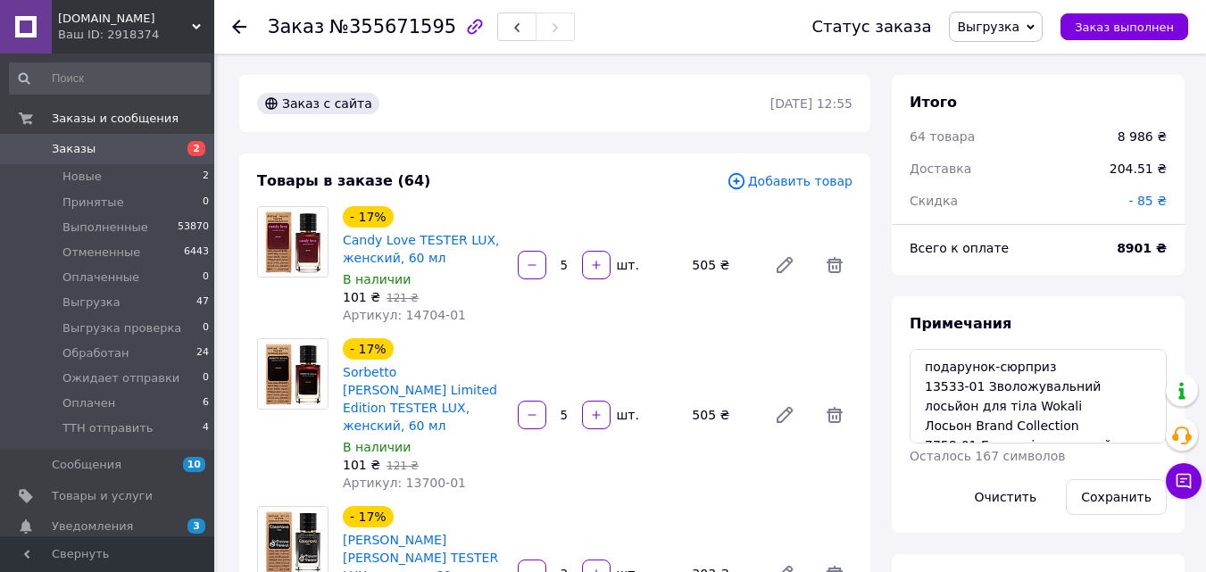
scroll to position [157, 0]
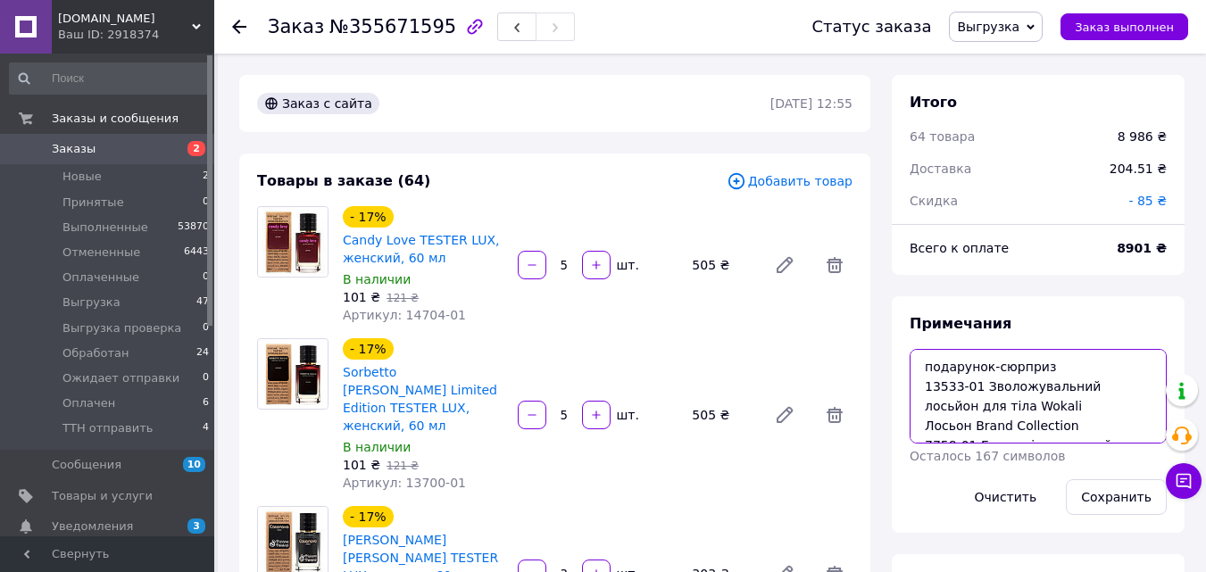
click at [957, 383] on textarea "подарунок-сюрприз 13533-01 Зволожувальний лосьйон для тіла Wokali Лосьон Brand …" at bounding box center [1038, 396] width 257 height 95
click at [963, 386] on textarea "подарунок-сюрприз 13533-01 Зволожувальний лосьйон для тіла Wokali Лосьон Brand …" at bounding box center [1038, 396] width 257 height 95
drag, startPoint x: 959, startPoint y: 386, endPoint x: 919, endPoint y: 392, distance: 40.7
click at [919, 392] on textarea "подарунок-сюрприз 13533-01 Зволожувальний лосьйон для тіла Wokali Лосьон Brand …" at bounding box center [1038, 396] width 257 height 95
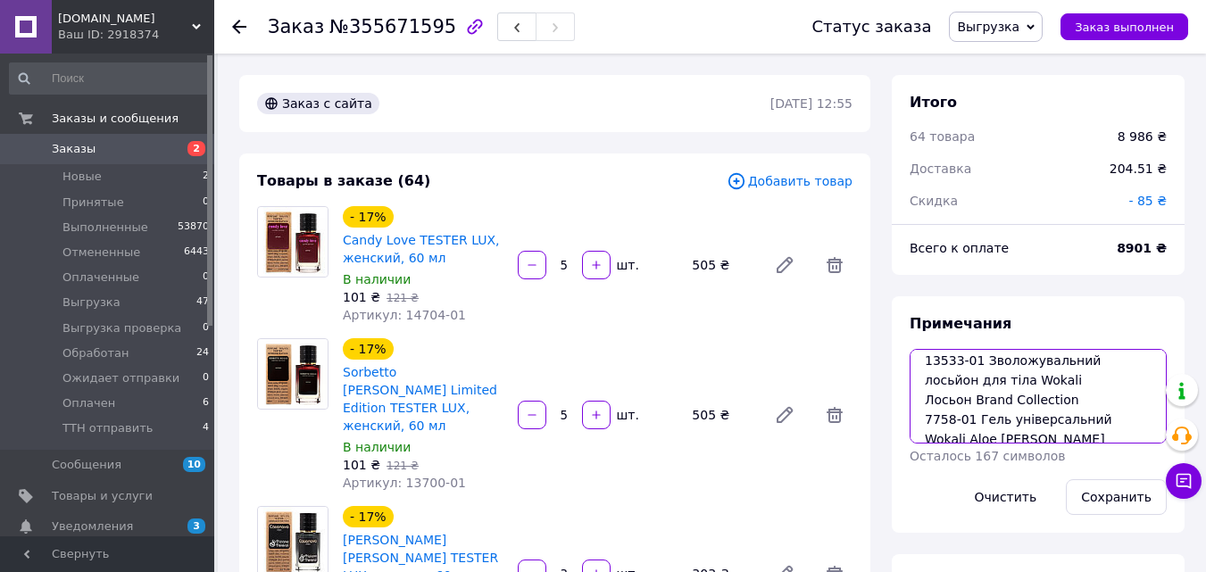
scroll to position [39, 0]
